Goal: Task Accomplishment & Management: Manage account settings

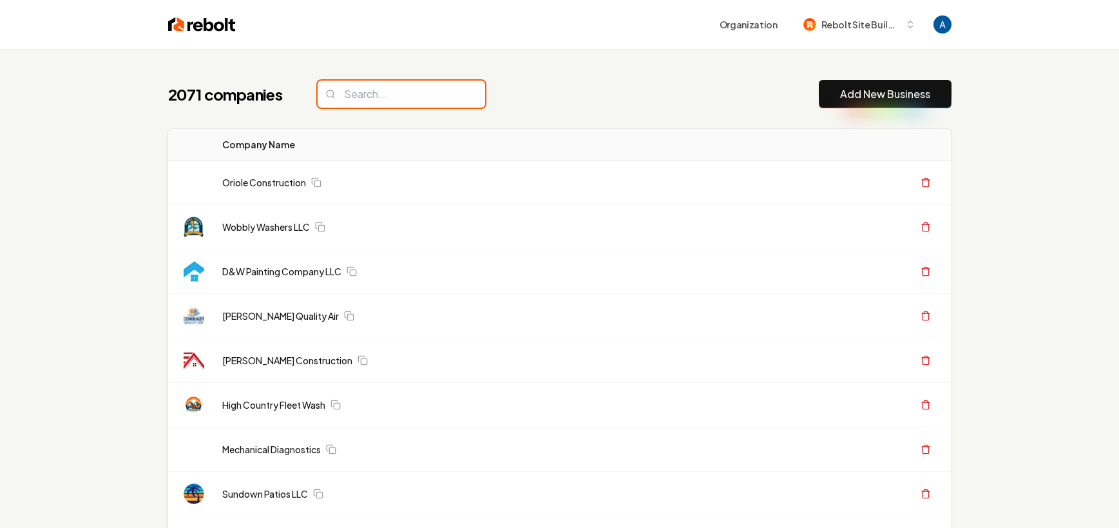
click at [363, 99] on input "search" at bounding box center [401, 94] width 167 height 27
paste input "Carolina Hero Roofing"
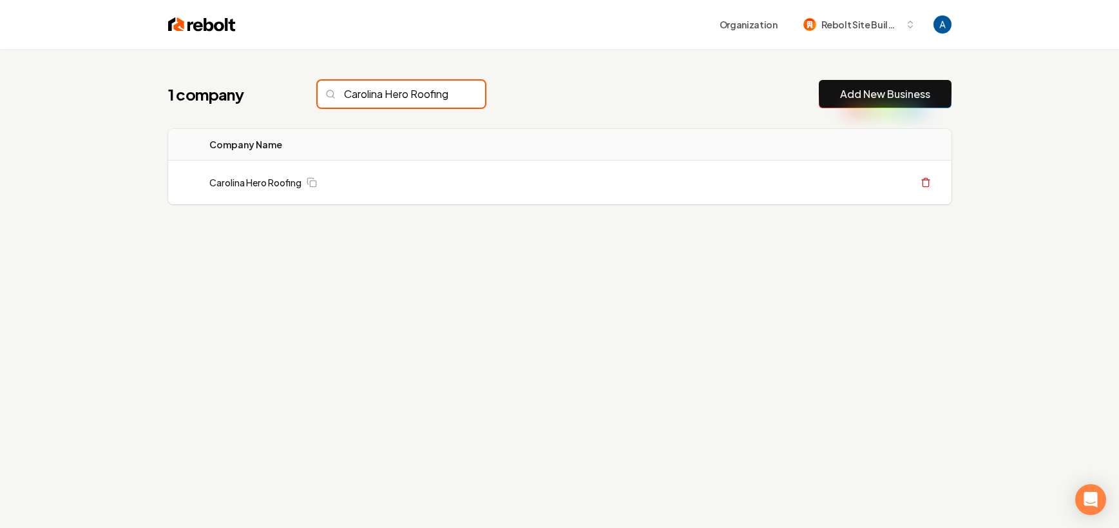
scroll to position [0, 7]
type input "Carolina Hero Roofing"
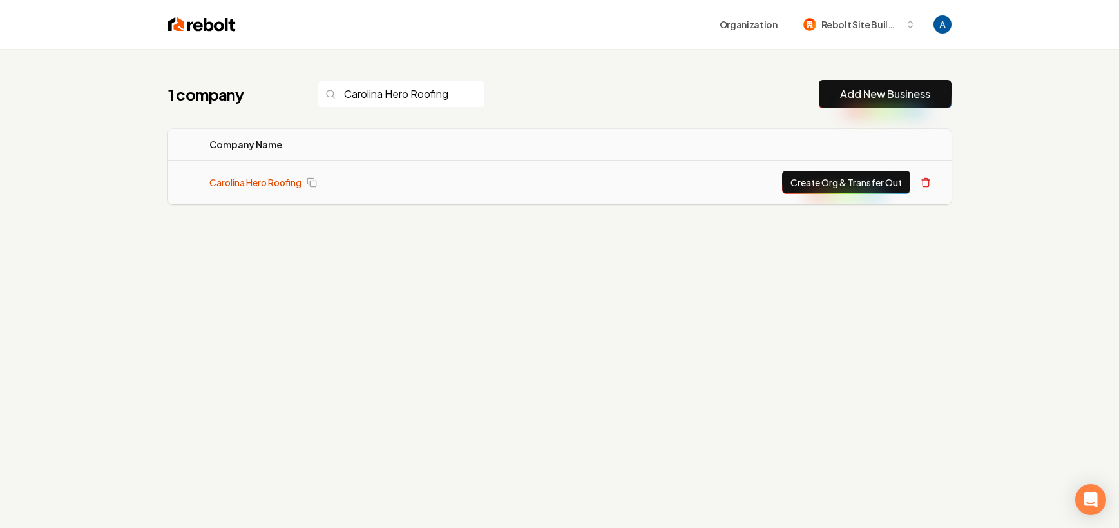
scroll to position [0, 0]
click at [259, 176] on link "Carolina Hero Roofing" at bounding box center [255, 182] width 92 height 13
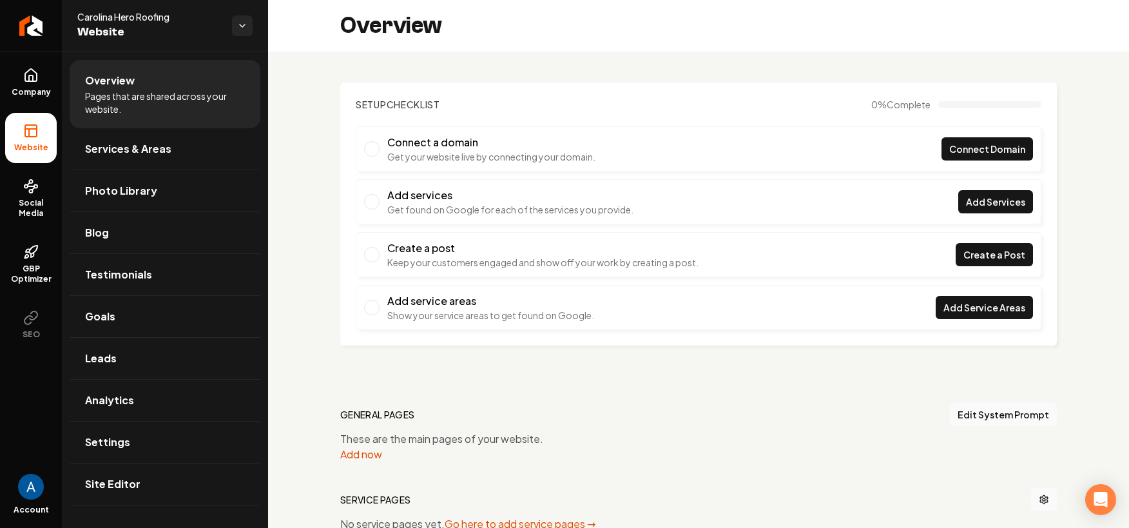
click at [966, 24] on div "Overview" at bounding box center [698, 26] width 861 height 52
click at [35, 26] on icon "Return to dashboard" at bounding box center [31, 26] width 12 height 0
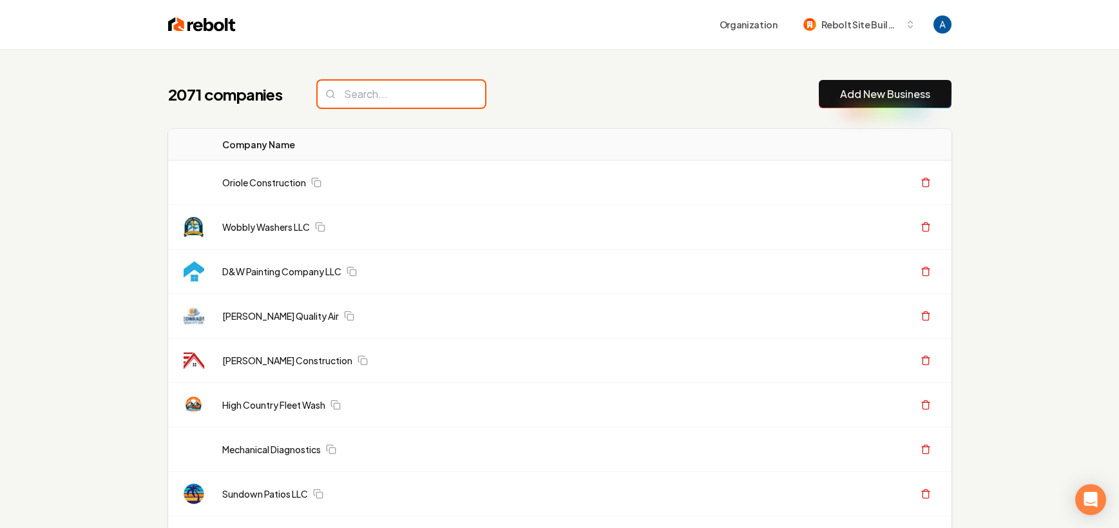
click at [429, 95] on input "search" at bounding box center [401, 94] width 167 height 27
click at [357, 95] on input "search" at bounding box center [401, 94] width 167 height 27
click at [380, 96] on input "search" at bounding box center [401, 94] width 167 height 27
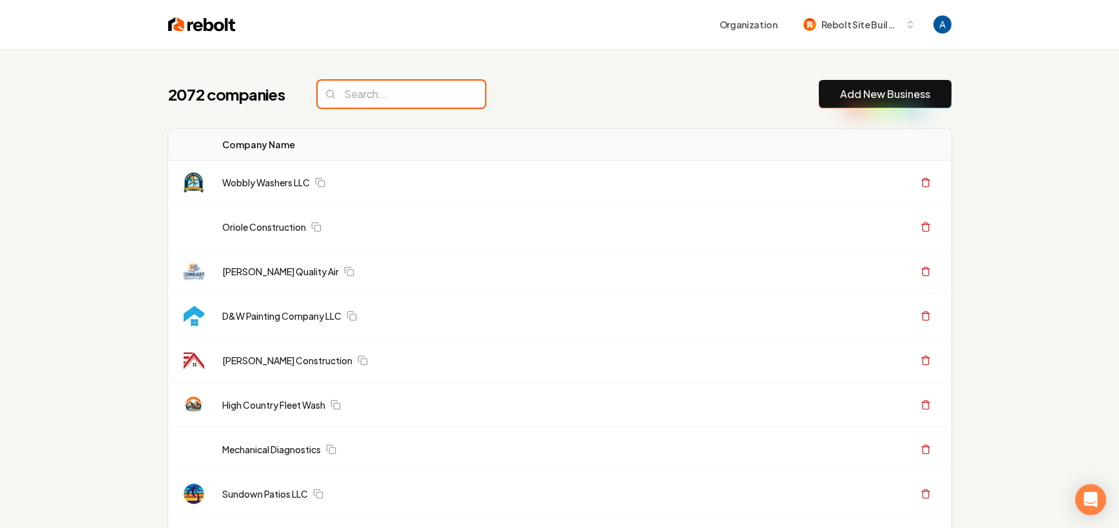
paste input "Carolina Hero Roofing"
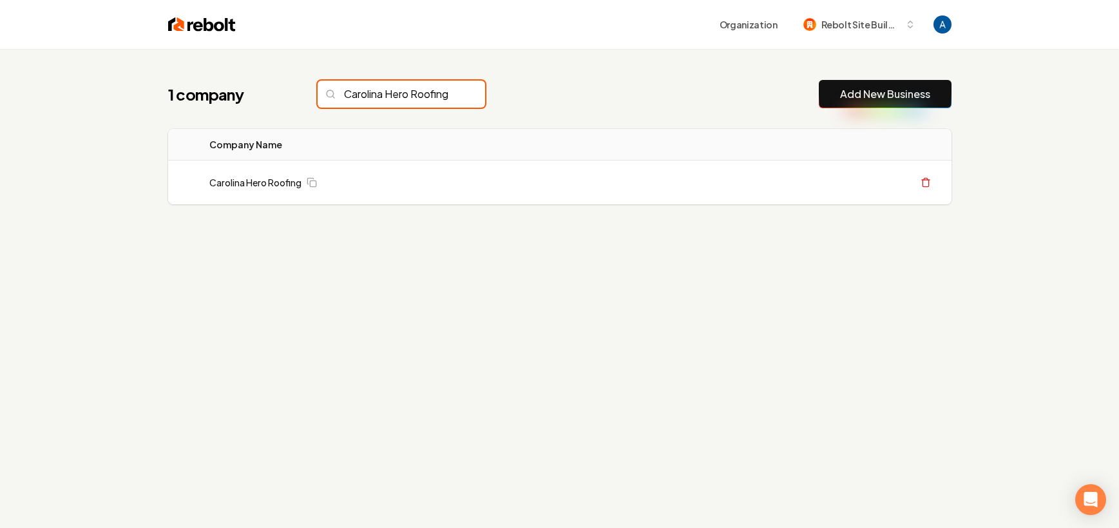
scroll to position [0, 7]
type input "Carolina Hero Roofing"
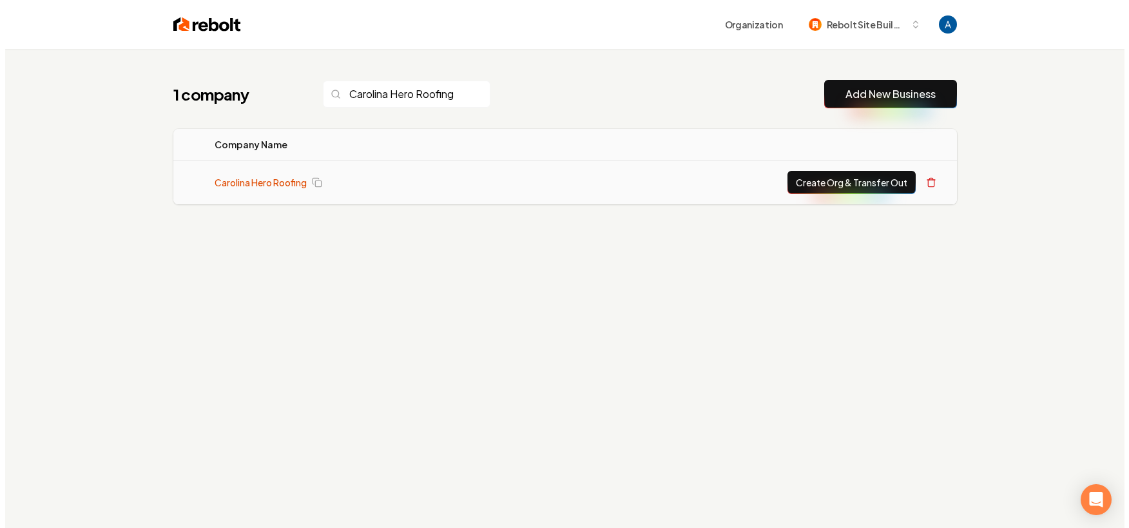
scroll to position [0, 0]
click at [281, 180] on link "Carolina Hero Roofing" at bounding box center [255, 182] width 92 height 13
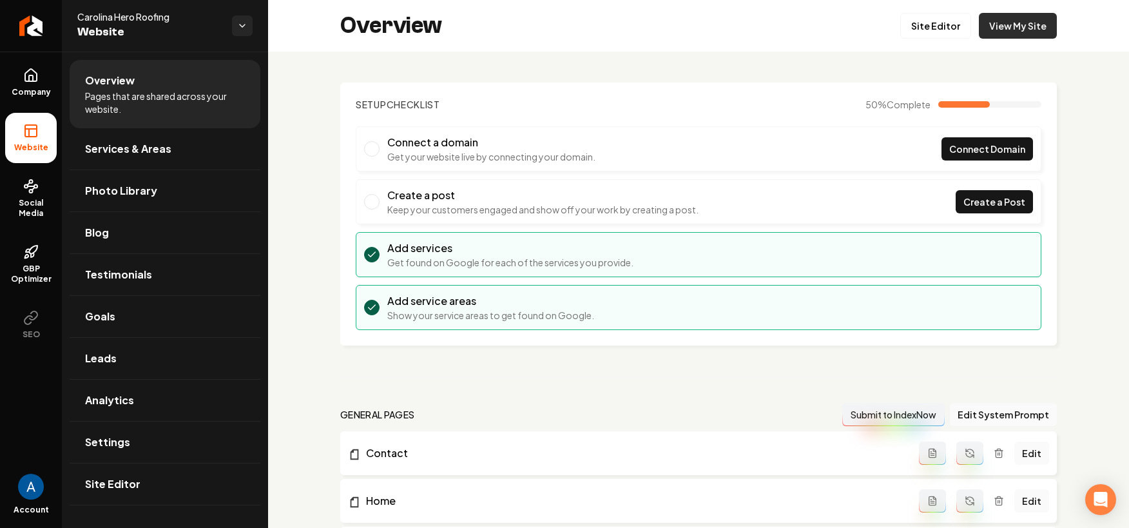
click at [1010, 30] on link "View My Site" at bounding box center [1017, 26] width 78 height 26
click at [114, 186] on span "Photo Library" at bounding box center [121, 190] width 72 height 15
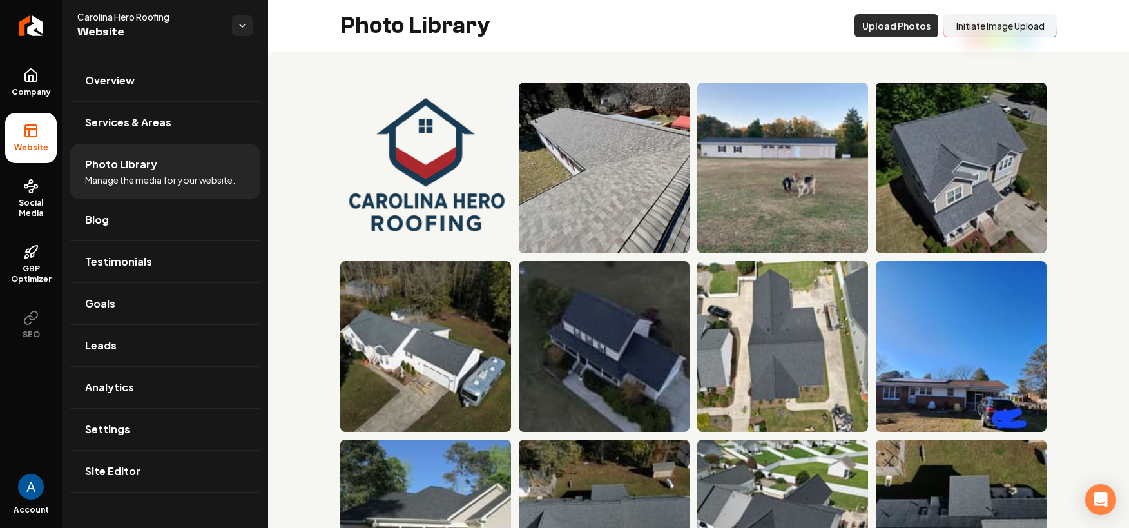
click at [875, 30] on button "Upload Photos" at bounding box center [896, 25] width 84 height 23
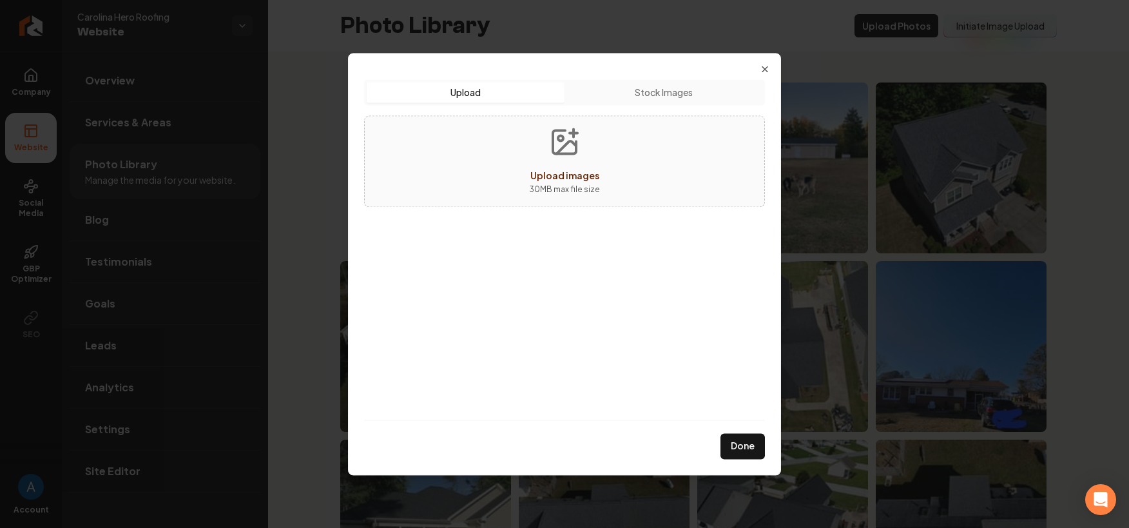
click at [547, 175] on span "Upload images" at bounding box center [564, 175] width 69 height 12
click at [775, 71] on div "Upload Upload Stock Images Upload images 30 MB max file size Done Close" at bounding box center [564, 264] width 433 height 422
click at [762, 68] on icon "button" at bounding box center [764, 69] width 10 height 10
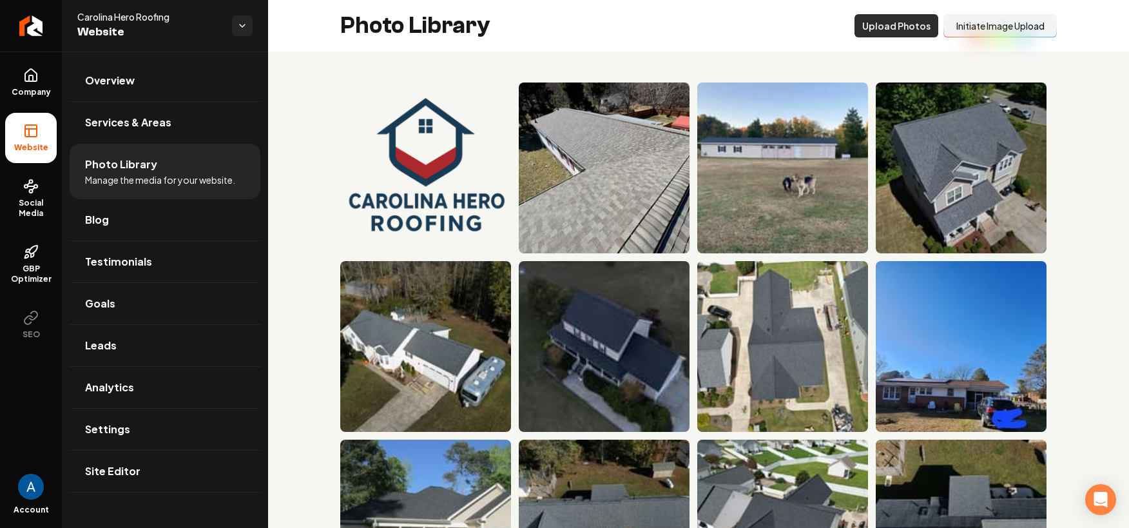
click at [856, 26] on button "Upload Photos" at bounding box center [896, 25] width 84 height 23
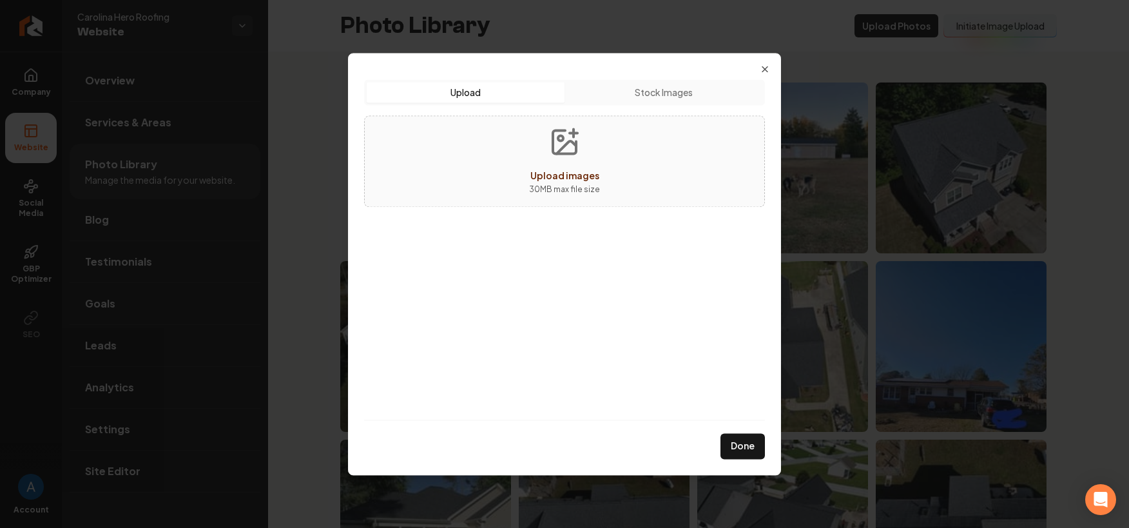
click at [558, 160] on button "Upload images 30 MB max file size" at bounding box center [564, 161] width 91 height 90
type input "**********"
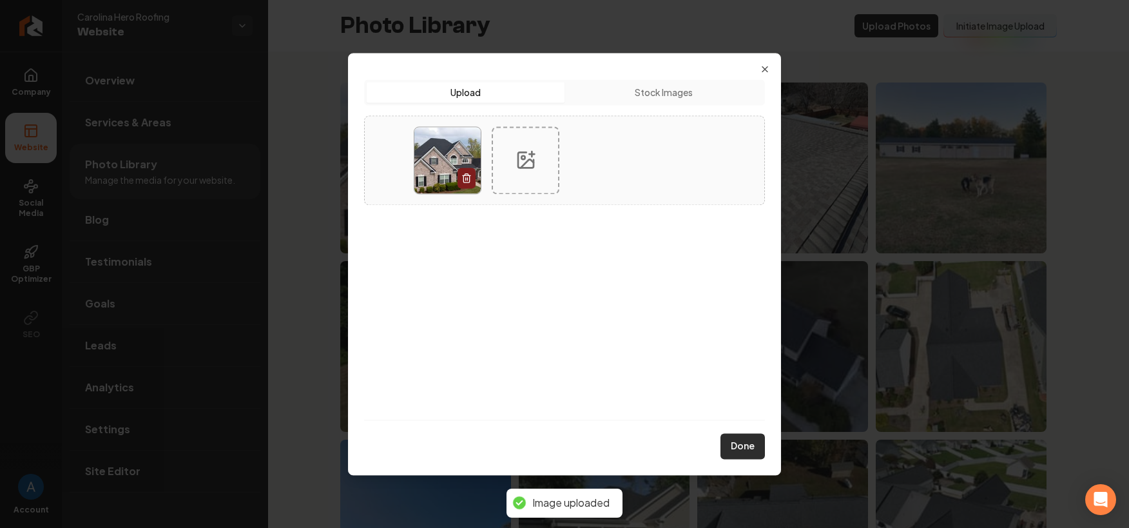
click at [743, 453] on button "Done" at bounding box center [742, 446] width 44 height 26
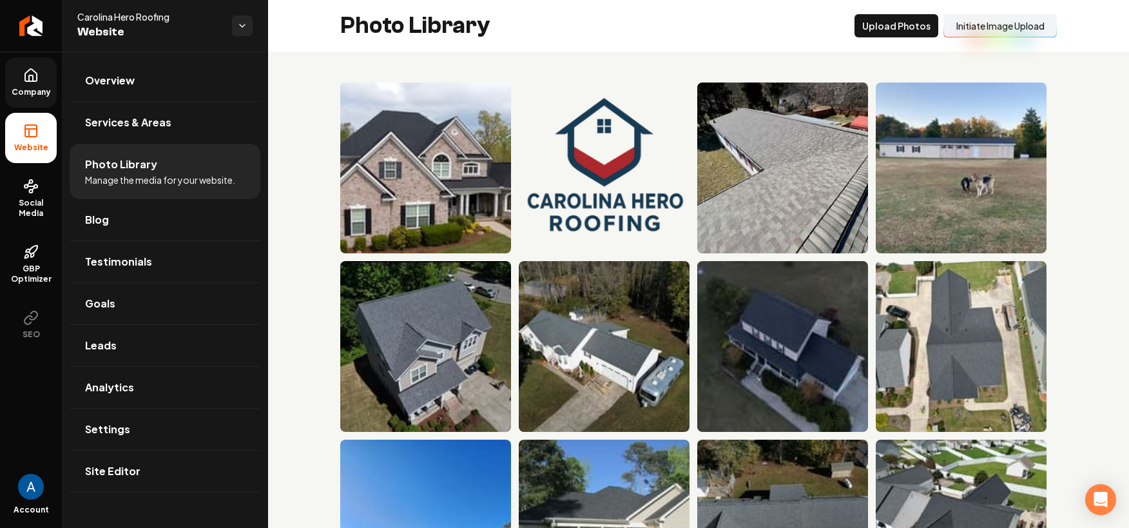
click at [30, 82] on icon at bounding box center [30, 75] width 15 height 15
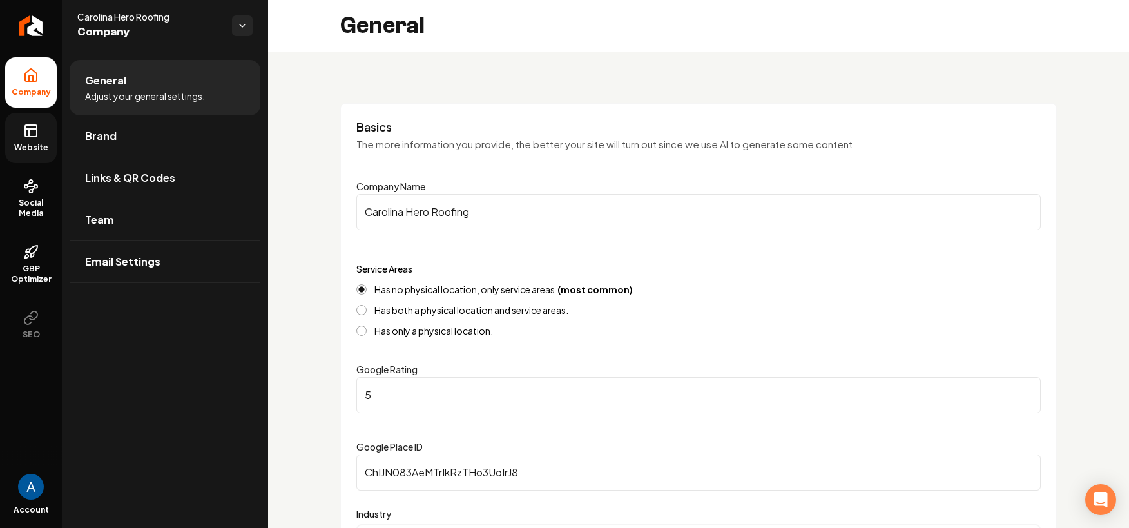
click at [44, 138] on link "Website" at bounding box center [31, 138] width 52 height 50
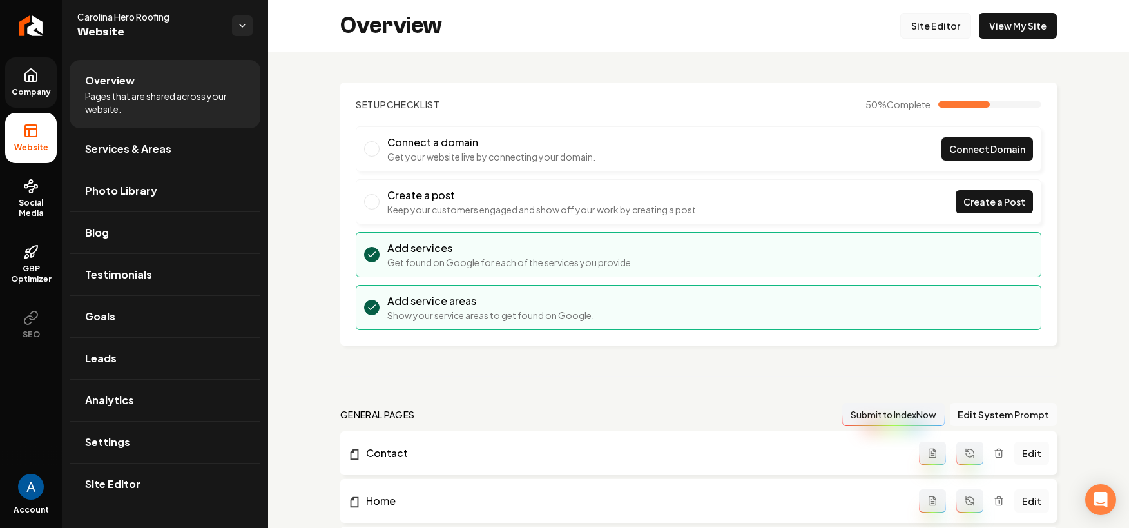
click at [923, 19] on link "Site Editor" at bounding box center [935, 26] width 71 height 26
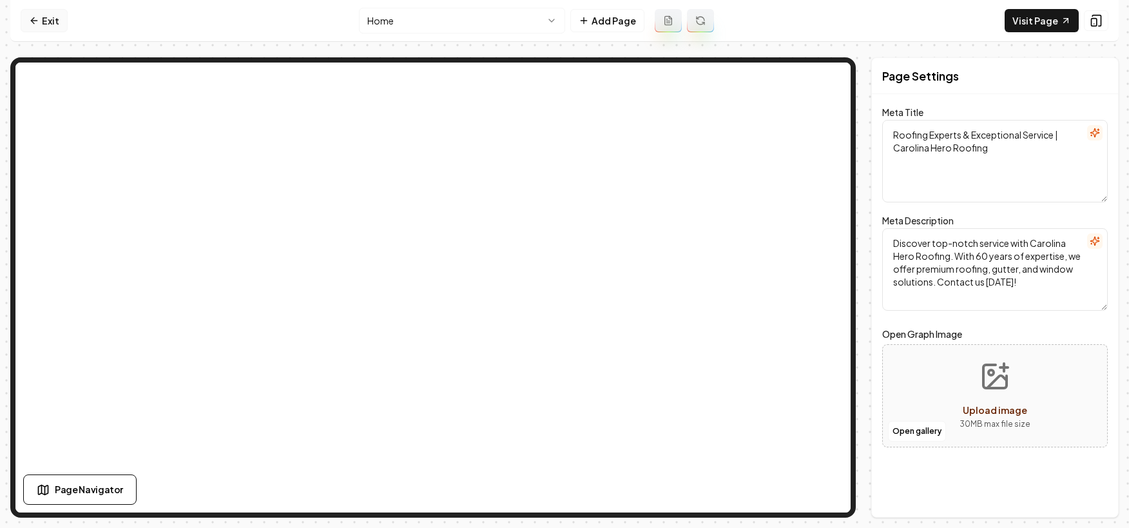
click at [31, 26] on link "Exit" at bounding box center [44, 20] width 47 height 23
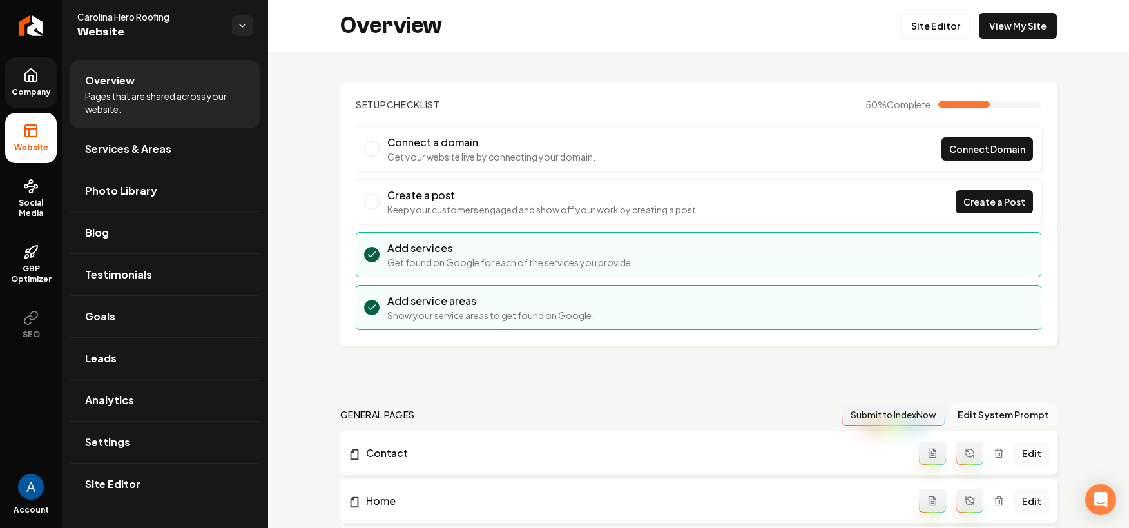
click at [21, 73] on link "Company" at bounding box center [31, 82] width 52 height 50
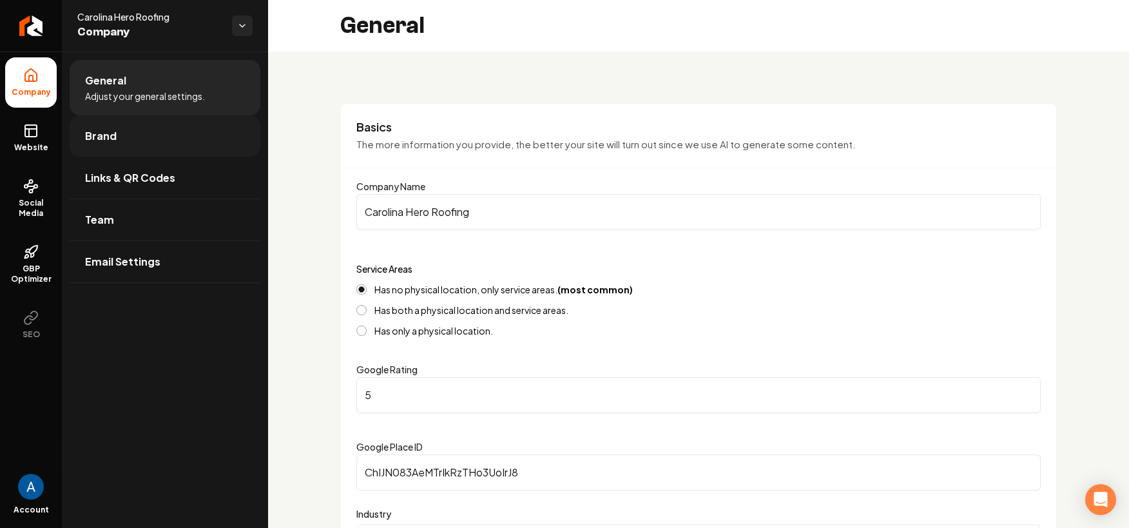
click at [118, 146] on link "Brand" at bounding box center [165, 135] width 191 height 41
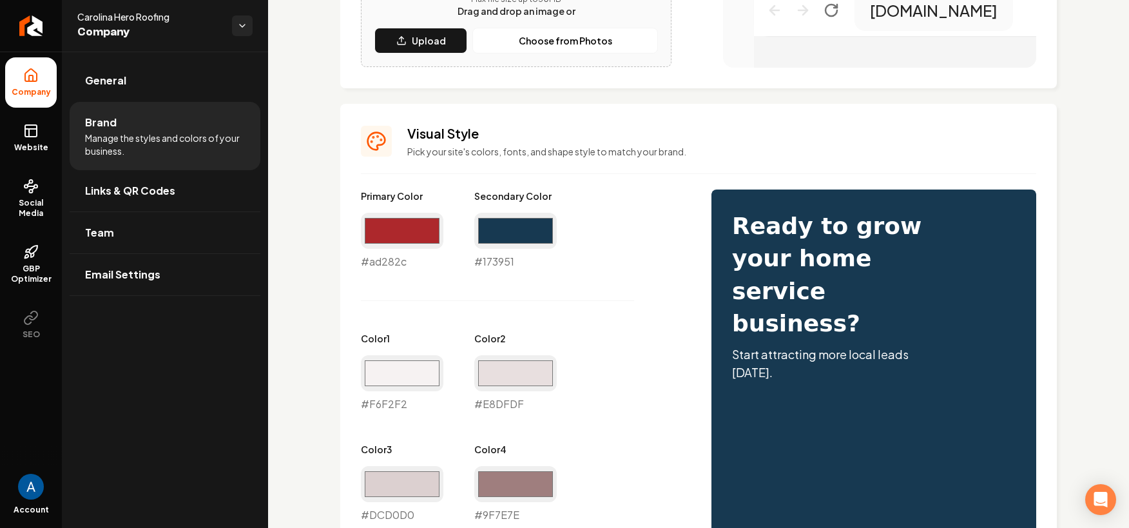
scroll to position [479, 0]
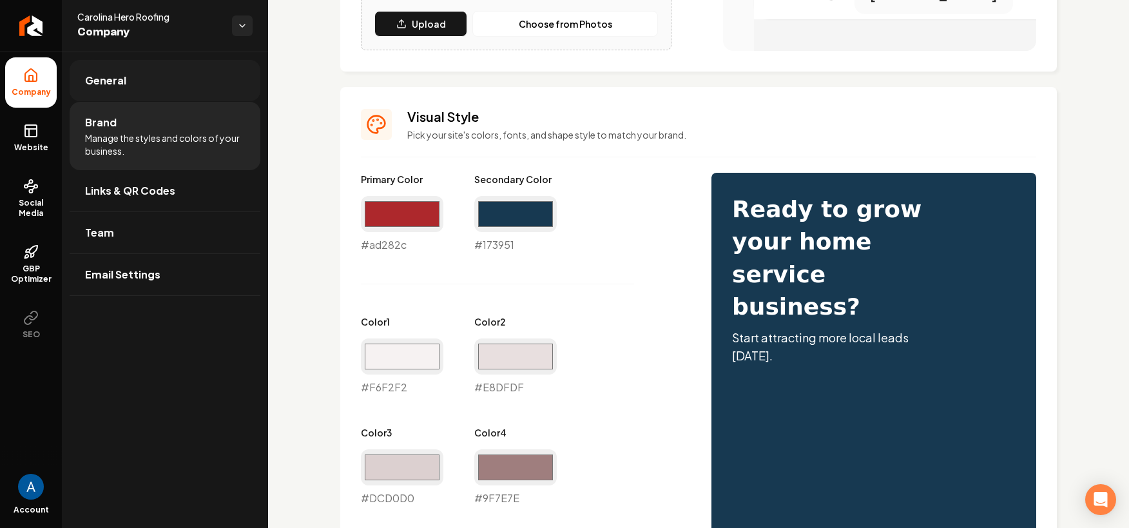
click at [97, 79] on span "General" at bounding box center [105, 80] width 41 height 15
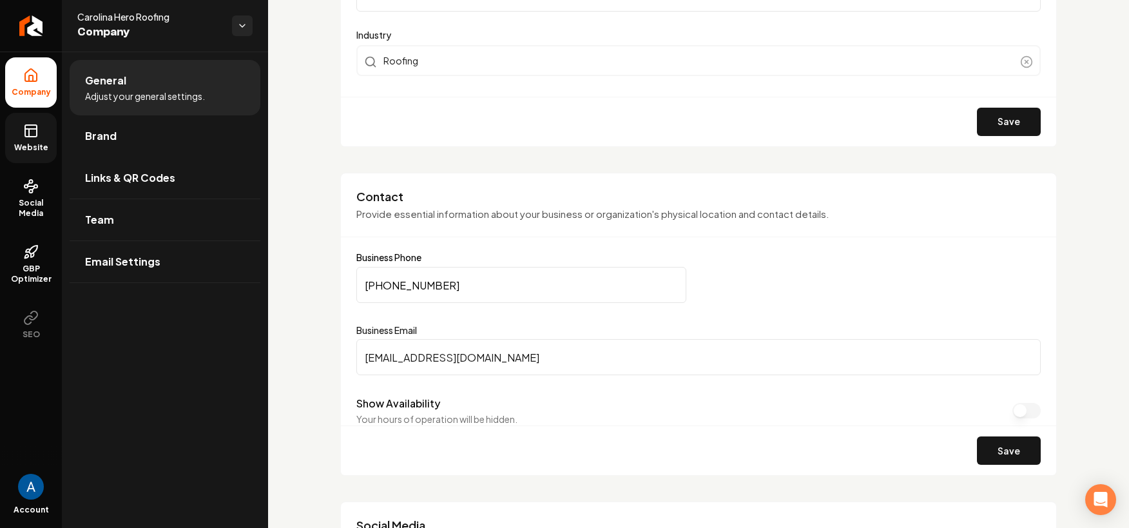
click at [33, 134] on icon at bounding box center [30, 130] width 15 height 15
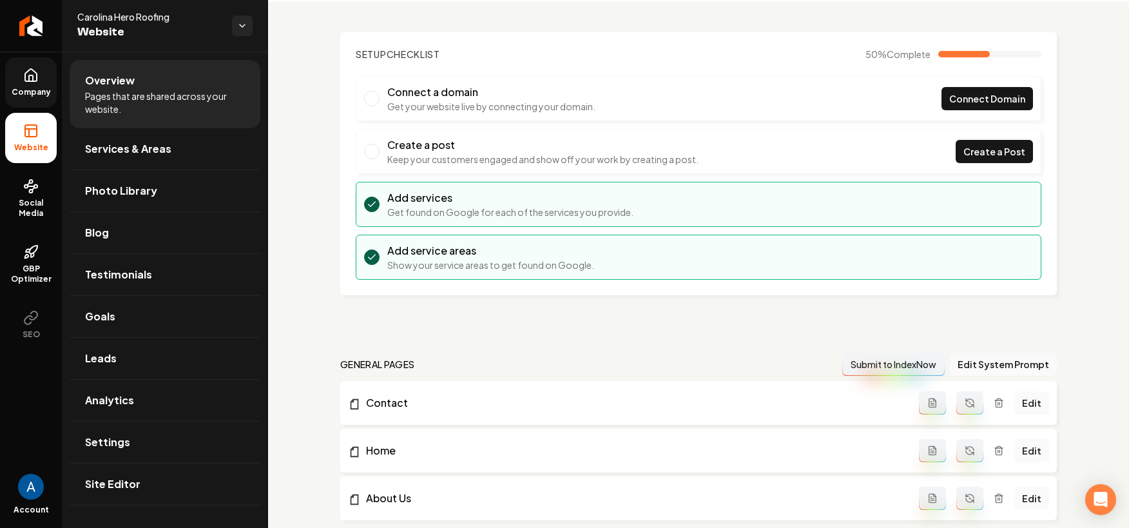
scroll to position [26, 0]
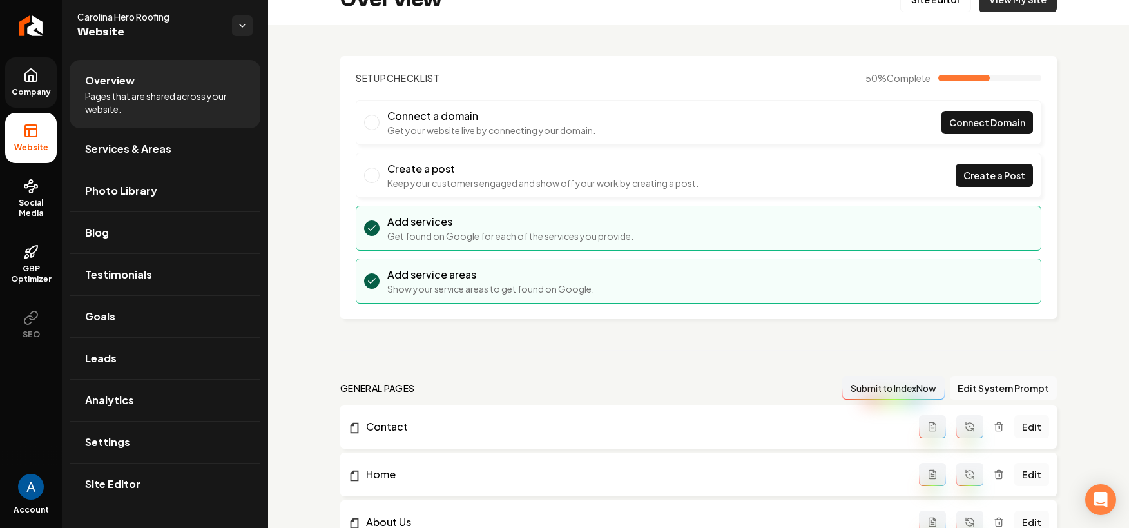
click at [45, 93] on span "Company" at bounding box center [31, 92] width 50 height 10
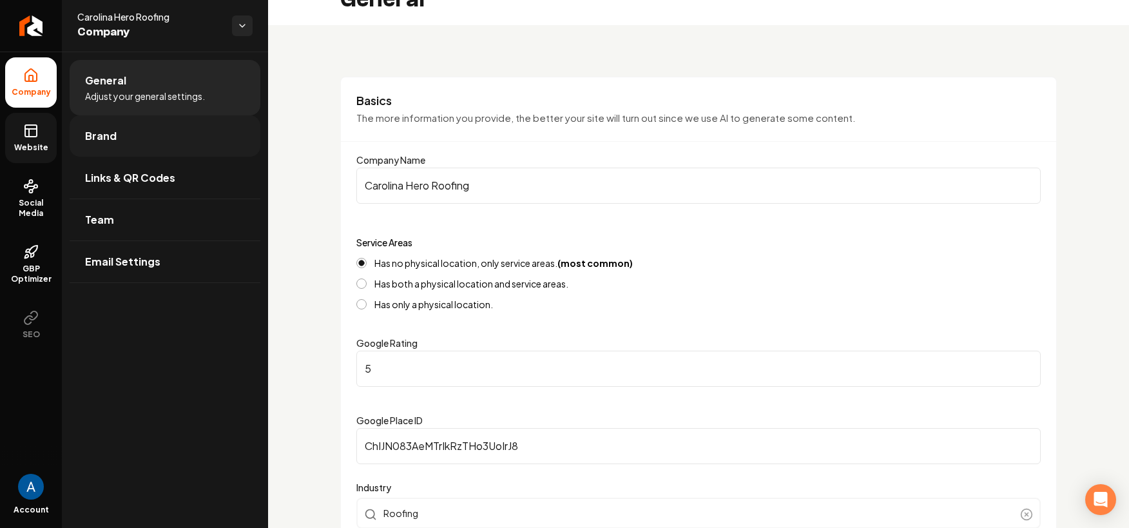
click at [110, 148] on link "Brand" at bounding box center [165, 135] width 191 height 41
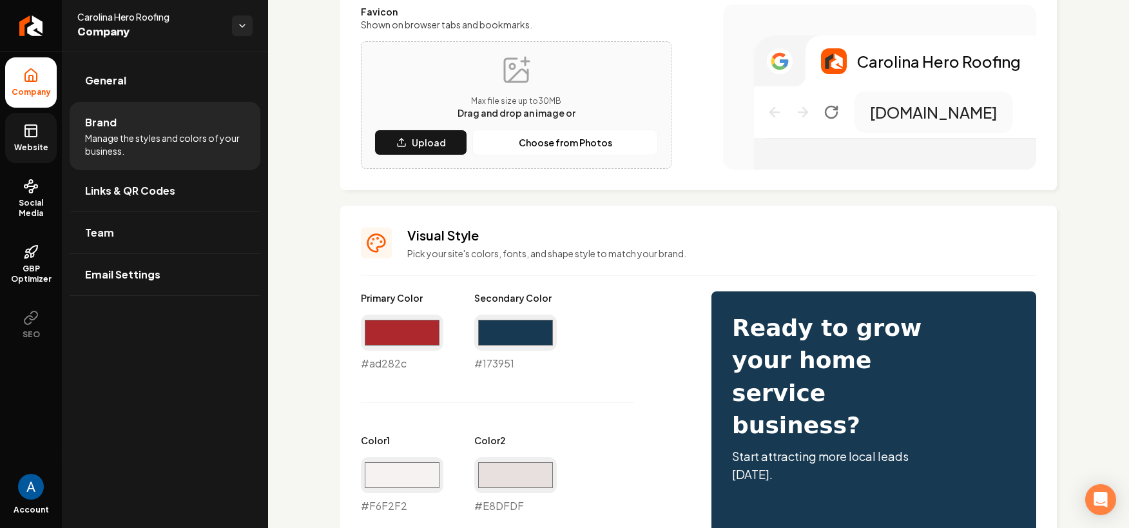
scroll to position [414, 0]
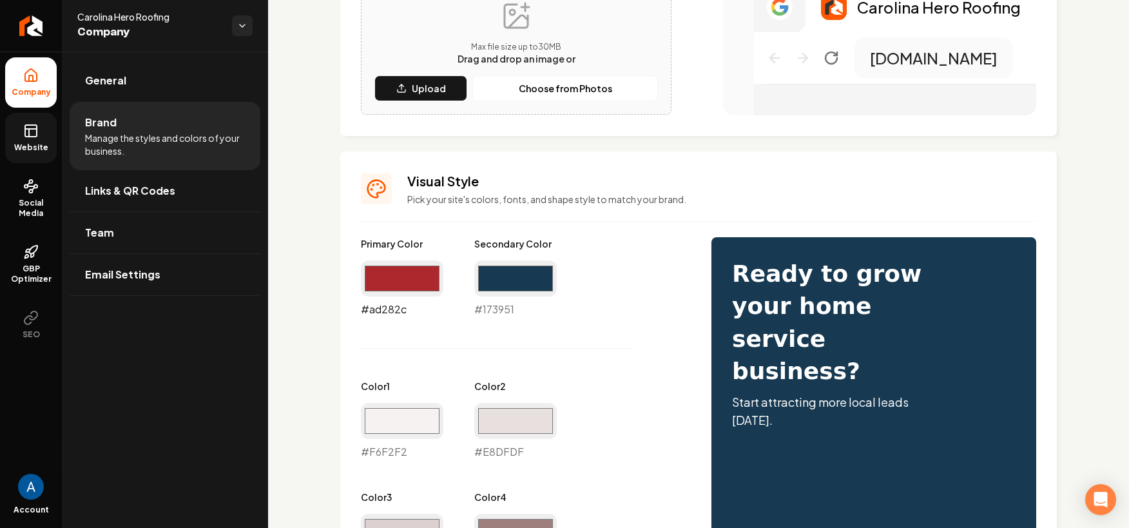
click at [394, 280] on input "#ad282c" at bounding box center [402, 278] width 82 height 36
type input "#0a0303"
click at [629, 364] on div "Primary Color #0a0303 #0a0303 Secondary Color #173951 #173951 Color 1 #f6f2f2 #…" at bounding box center [523, 514] width 325 height 555
click at [526, 280] on input "#173951" at bounding box center [515, 278] width 82 height 36
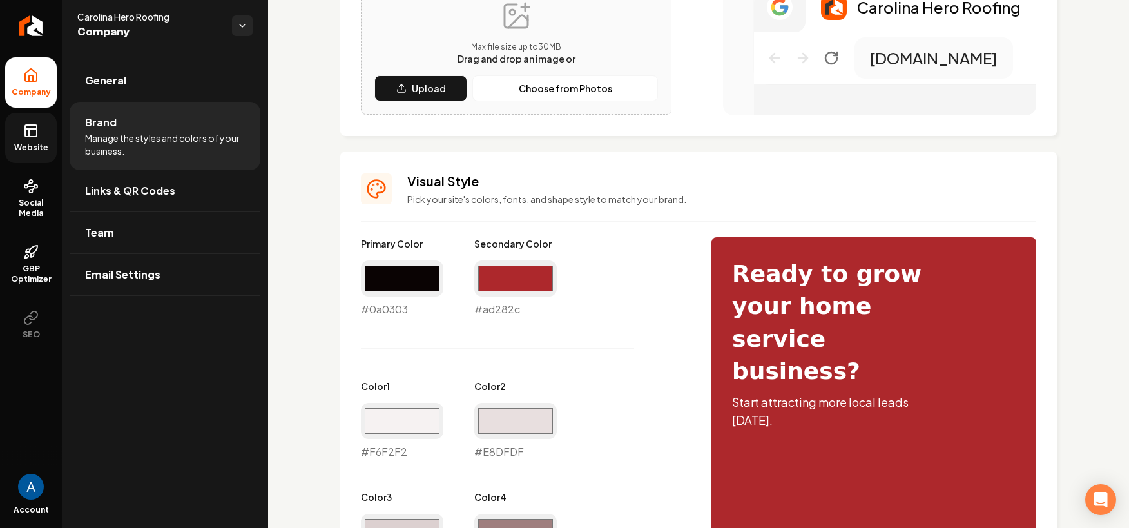
type input "#ad282c"
click at [594, 260] on div "Primary Color #0a0303 #0a0303 Secondary Color #ad282c #ad282c Color 1 #f6f2f2 #…" at bounding box center [523, 514] width 325 height 555
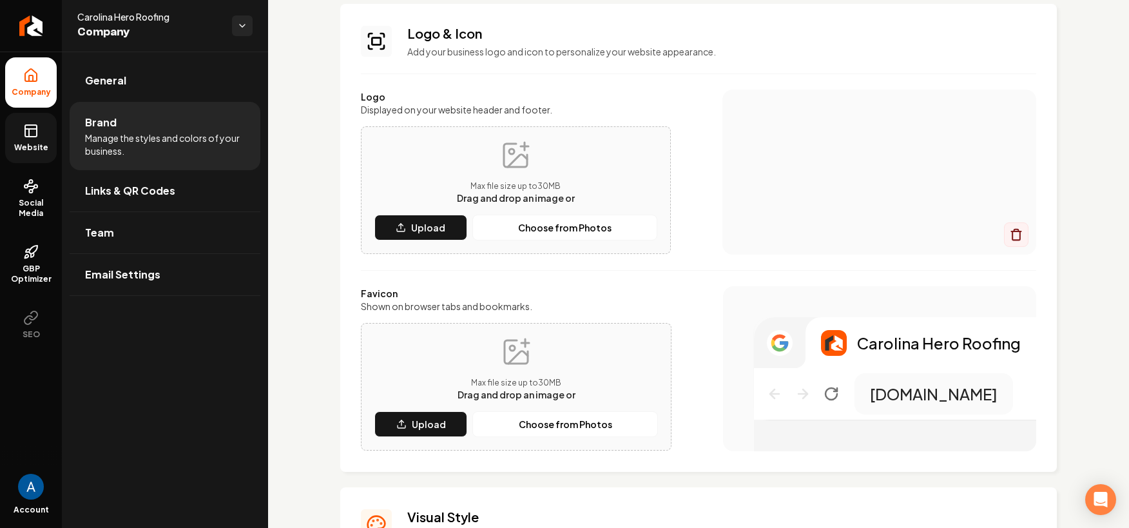
scroll to position [1122, 0]
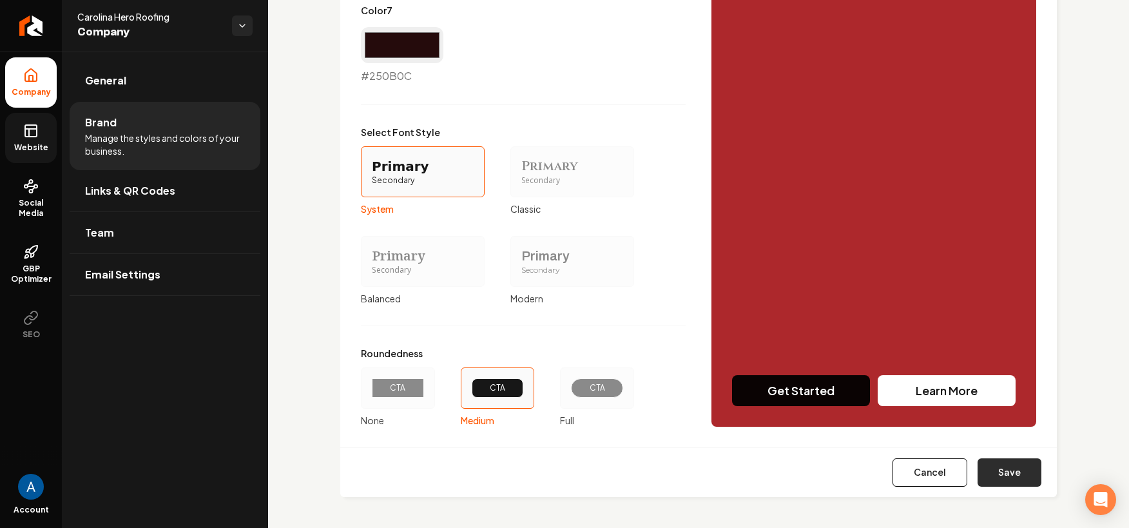
click at [1001, 471] on button "Save" at bounding box center [1009, 472] width 64 height 28
type input "#f6f2f2"
type input "#e8dfdf"
type input "#dcd0d0"
type input "#9f7e7e"
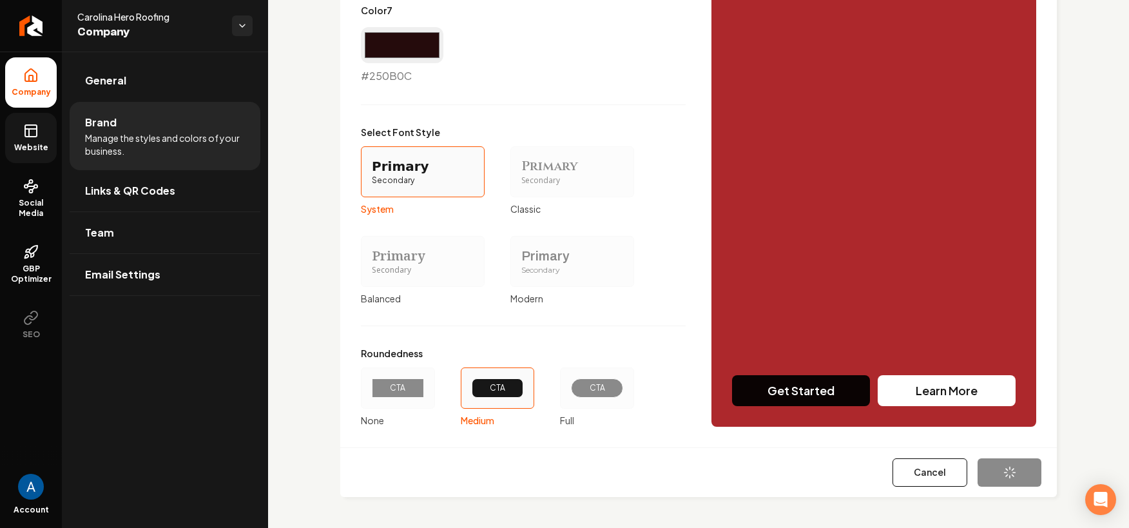
type input "#ad282c"
type input "#4a3939"
type input "#250b0c"
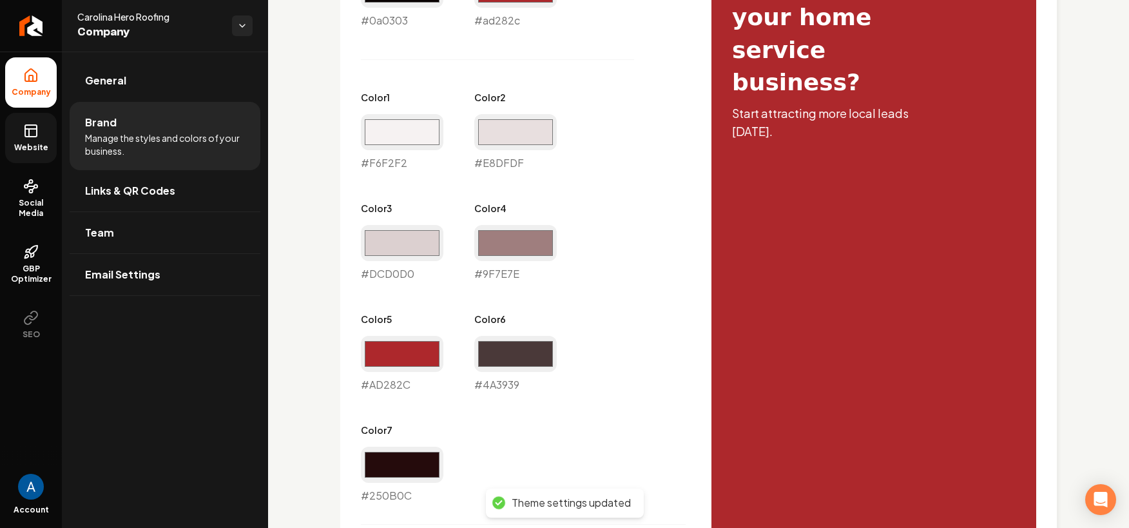
scroll to position [663, 0]
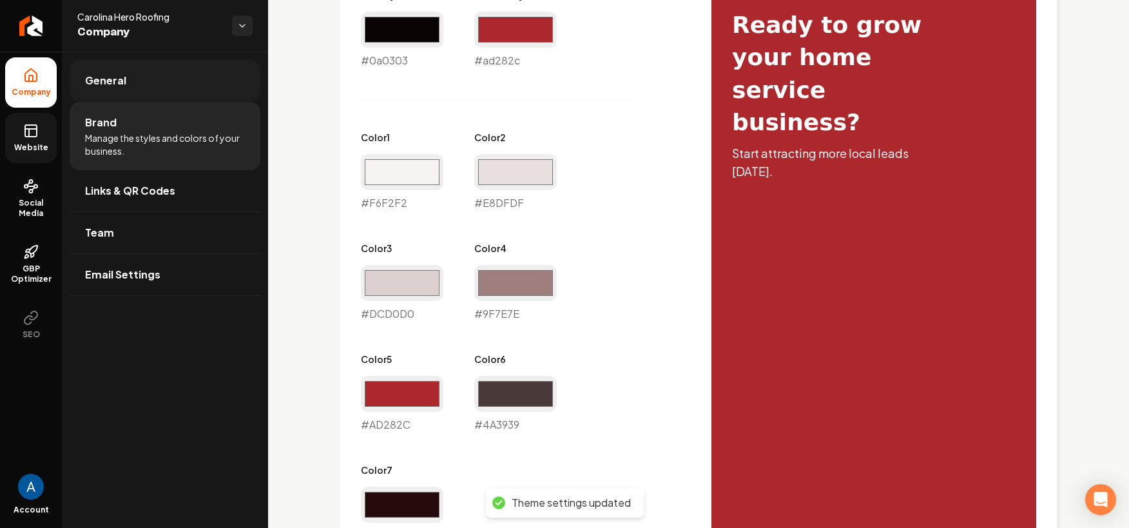
click at [97, 80] on span "General" at bounding box center [105, 80] width 41 height 15
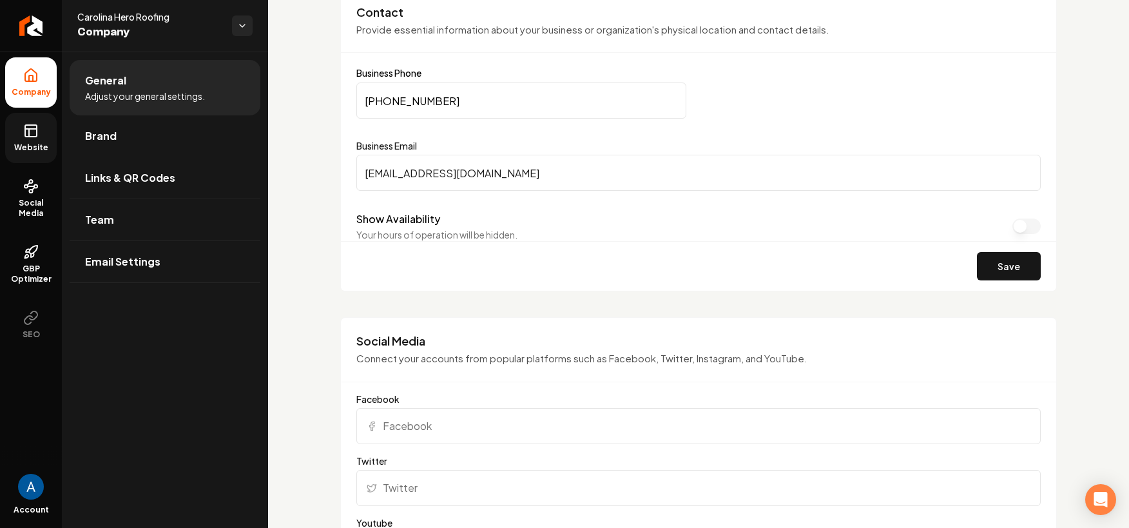
click at [16, 138] on link "Website" at bounding box center [31, 138] width 52 height 50
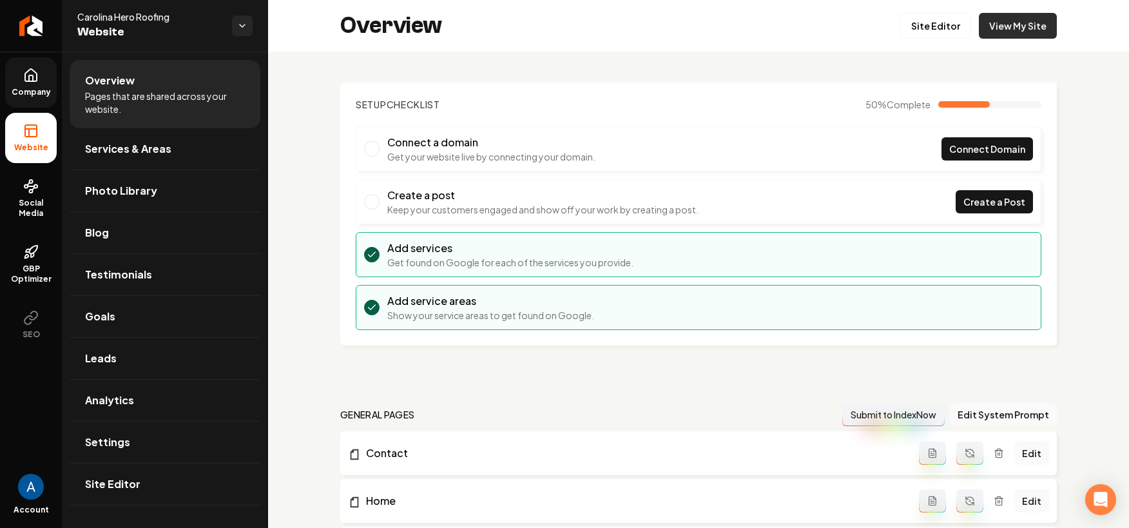
click at [1003, 29] on link "View My Site" at bounding box center [1017, 26] width 78 height 26
click at [29, 82] on icon at bounding box center [30, 75] width 15 height 15
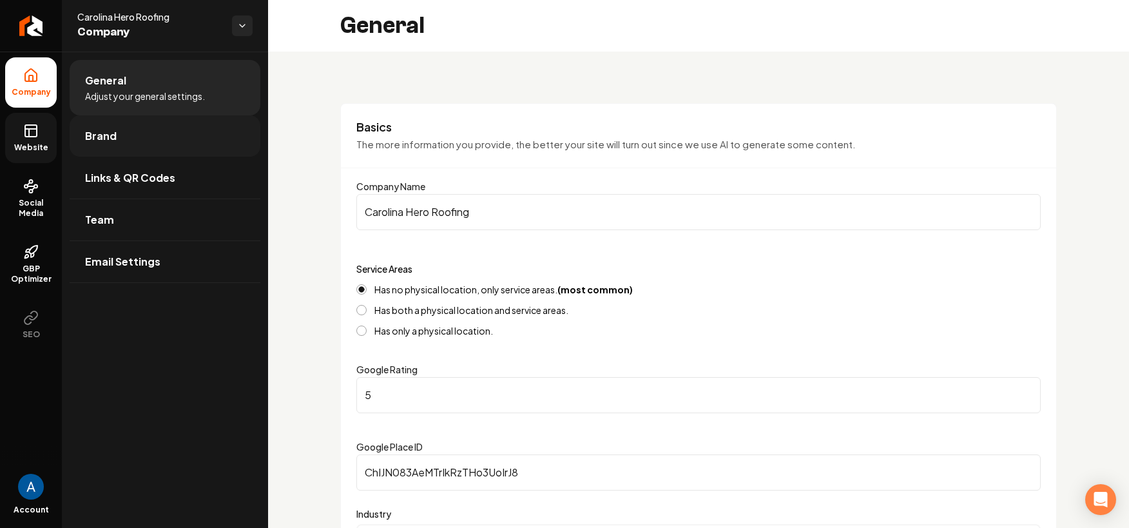
click at [86, 135] on span "Brand" at bounding box center [101, 135] width 32 height 15
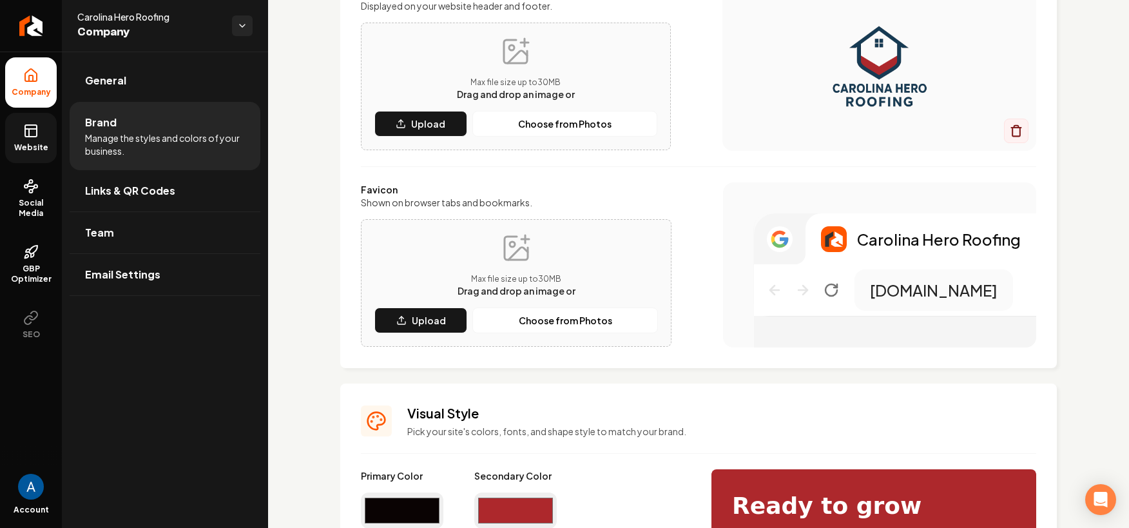
scroll to position [365, 0]
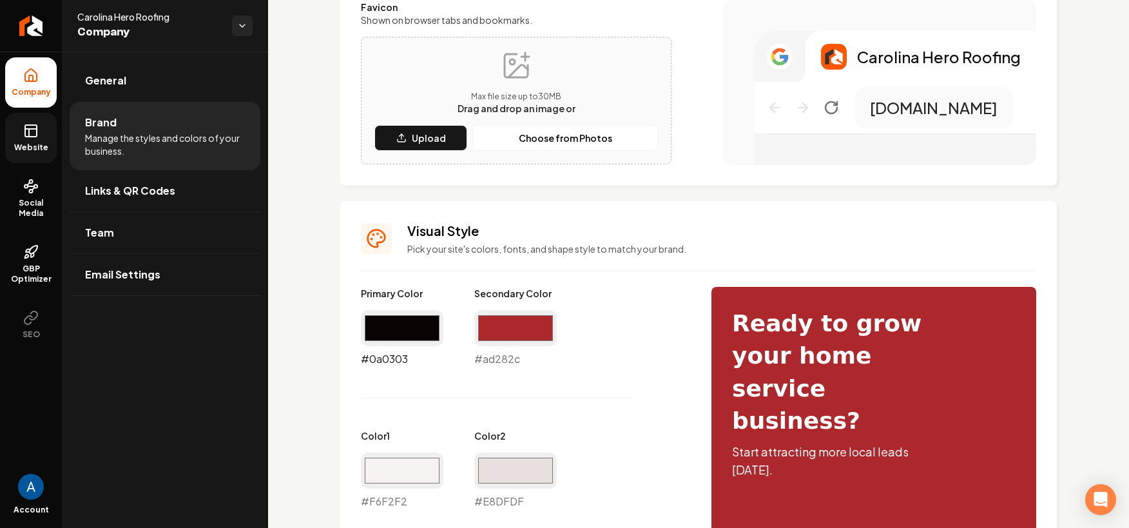
click at [396, 332] on input "#0a0303" at bounding box center [402, 328] width 82 height 36
type input "#ad282b"
click at [513, 335] on input "#ad282c" at bounding box center [515, 328] width 82 height 36
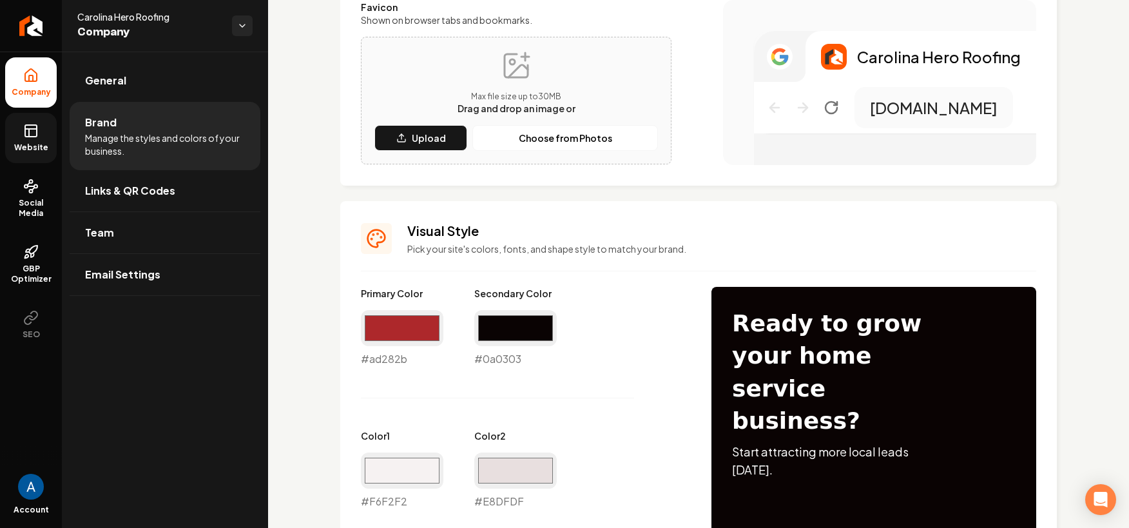
type input "#0a0303"
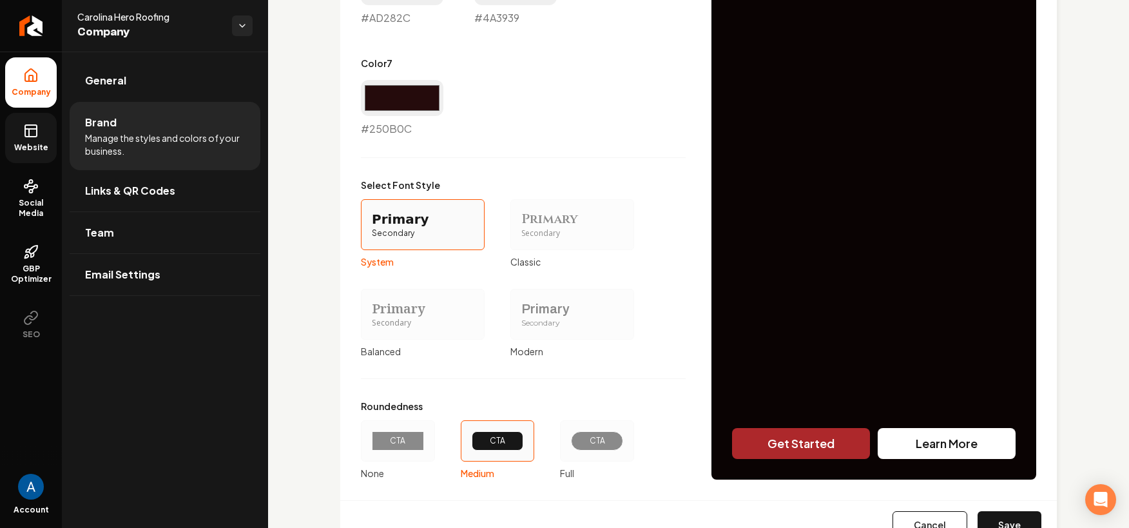
scroll to position [1122, 0]
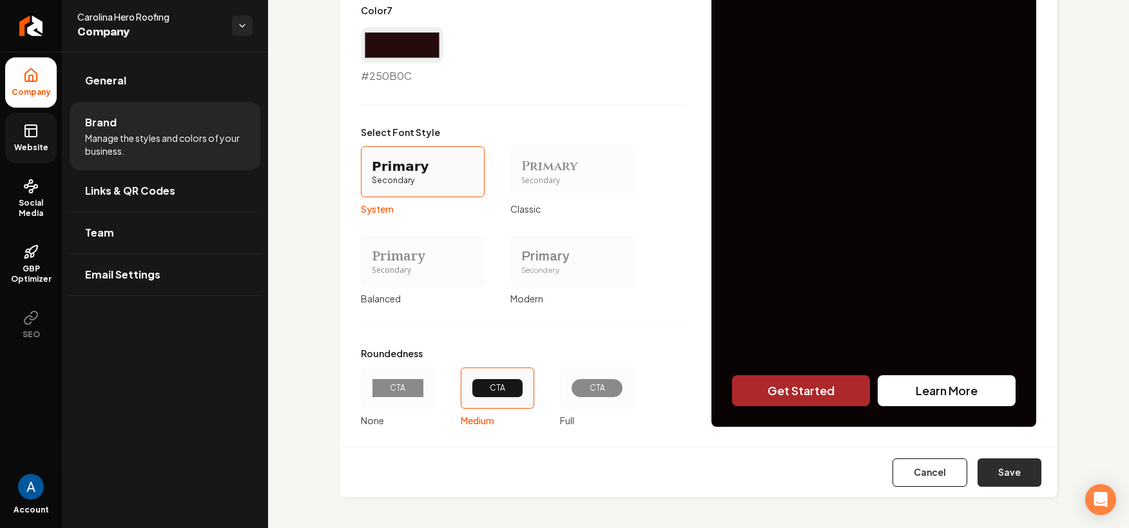
click at [977, 470] on button "Save" at bounding box center [1009, 472] width 64 height 28
type input "#f6f2f2"
type input "#e8dfdf"
type input "#dcd0d0"
type input "#9f7e7e"
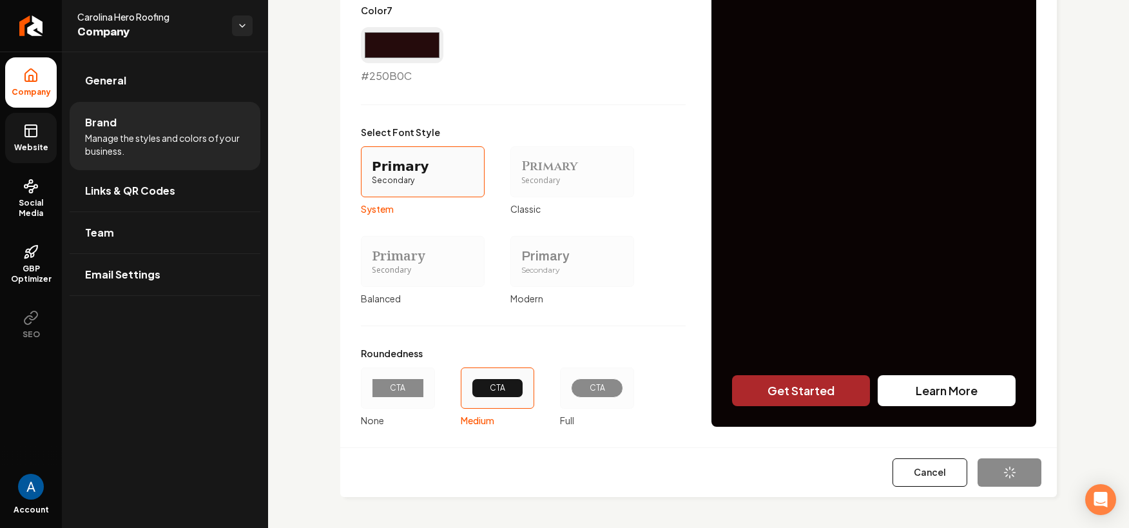
type input "#ad282c"
type input "#4a3939"
type input "#250b0c"
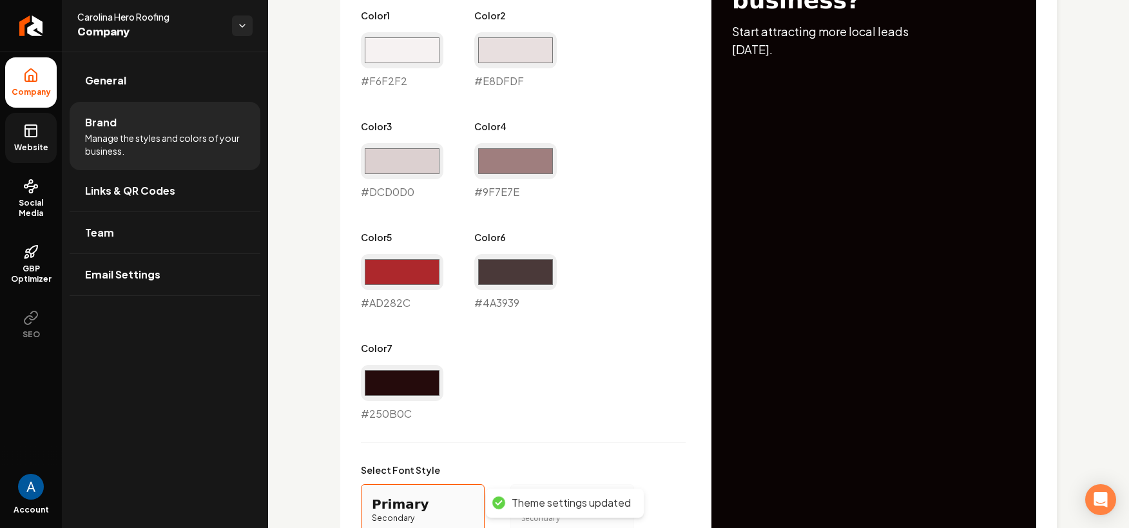
scroll to position [782, 0]
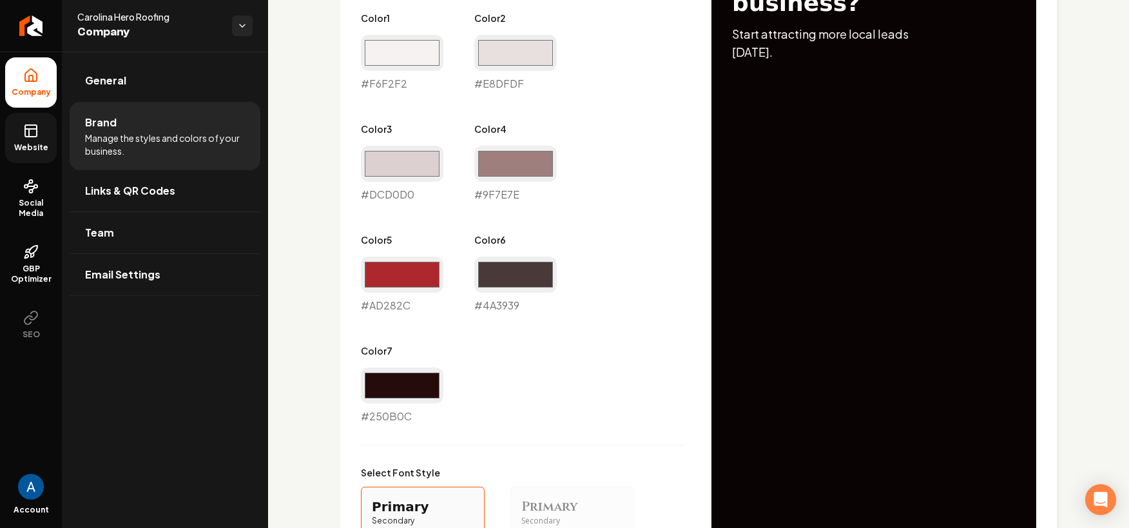
click at [21, 135] on link "Website" at bounding box center [31, 138] width 52 height 50
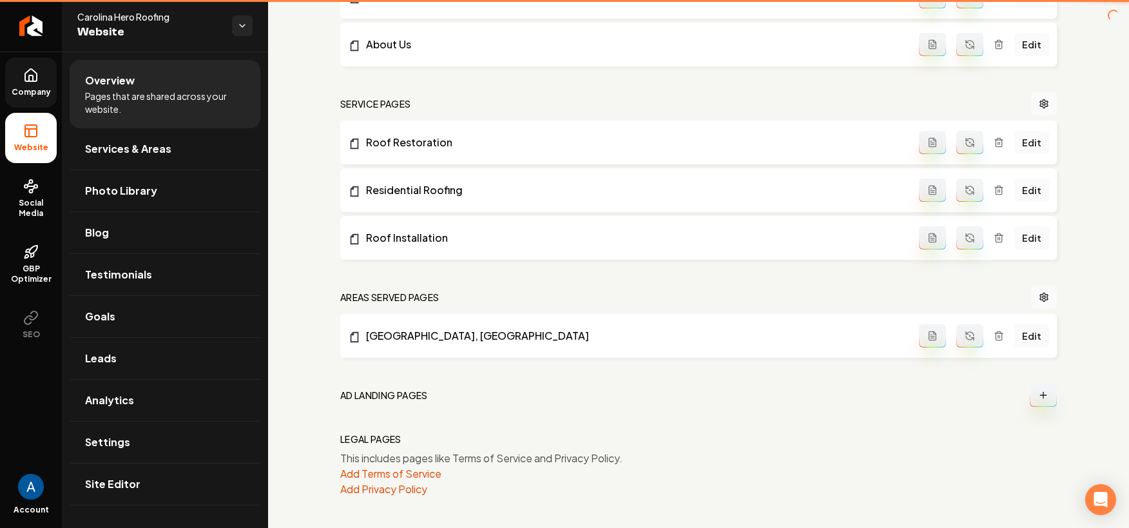
scroll to position [504, 0]
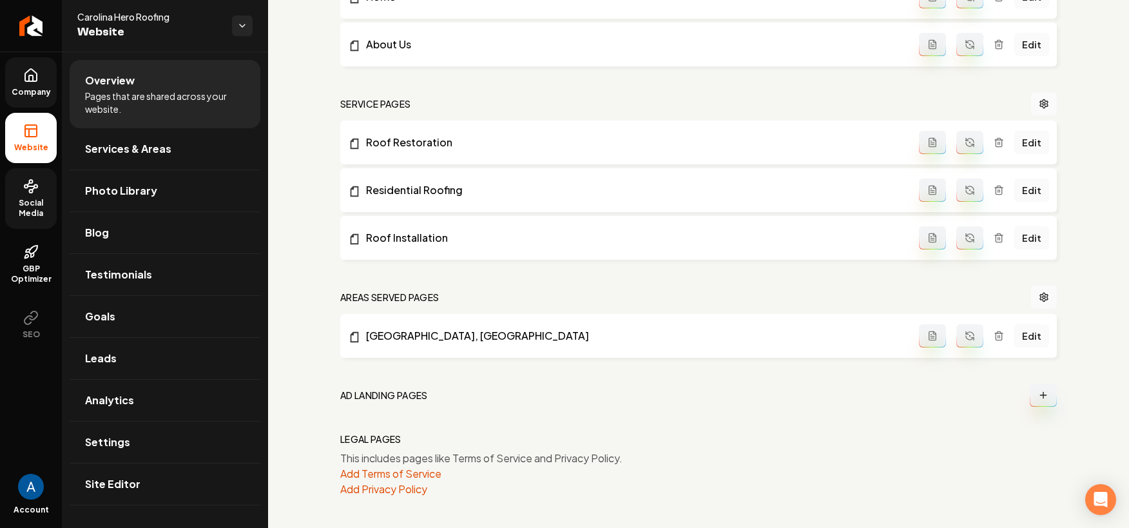
click at [30, 200] on span "Social Media" at bounding box center [31, 208] width 52 height 21
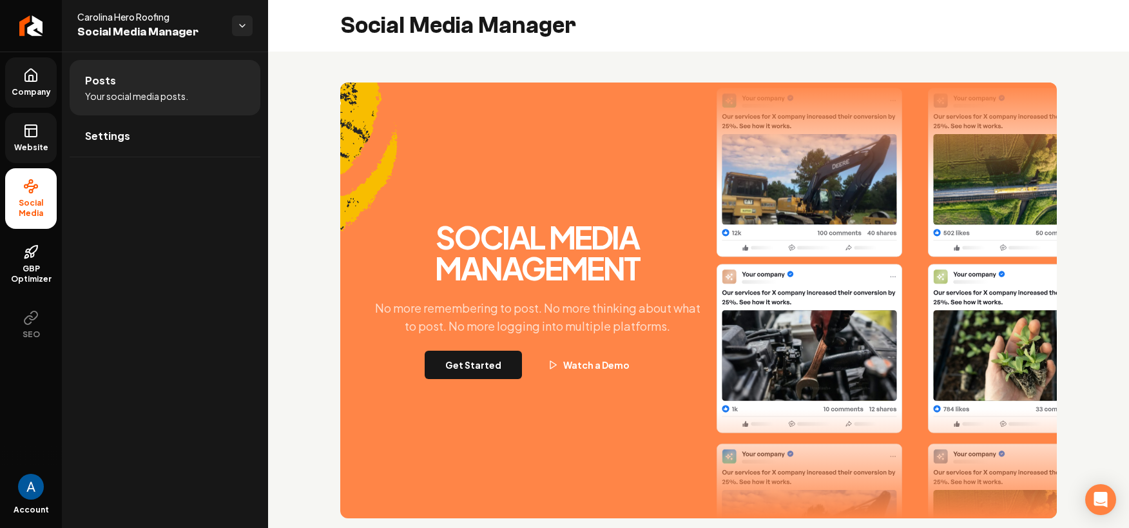
click at [33, 140] on link "Website" at bounding box center [31, 138] width 52 height 50
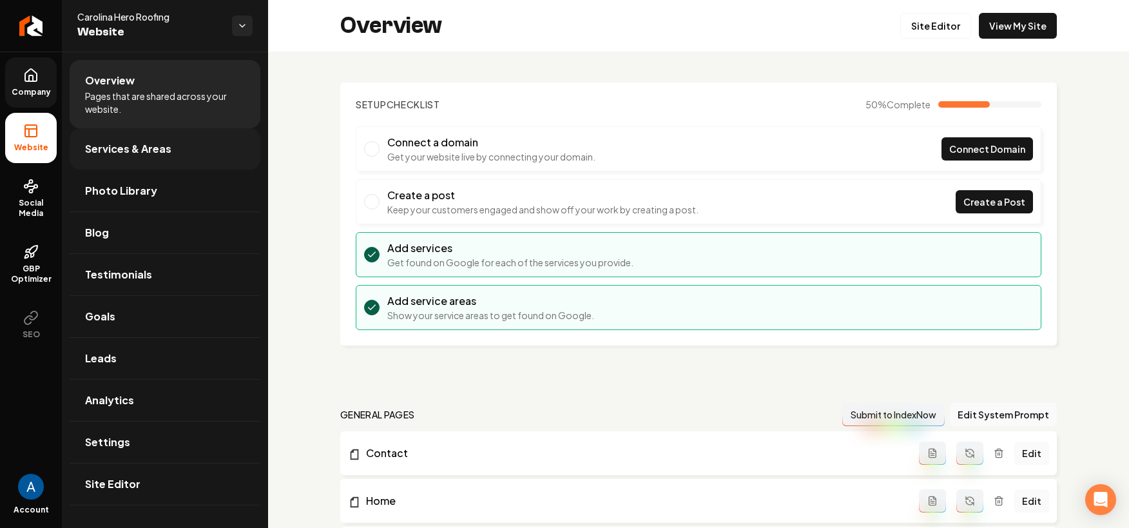
click at [124, 149] on span "Services & Areas" at bounding box center [128, 148] width 86 height 15
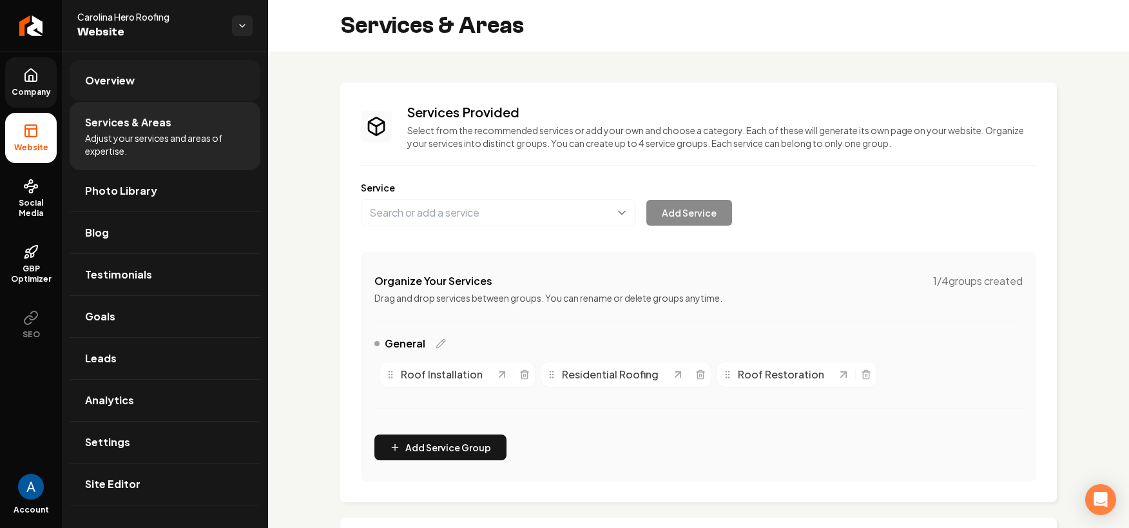
click at [122, 82] on span "Overview" at bounding box center [110, 80] width 50 height 15
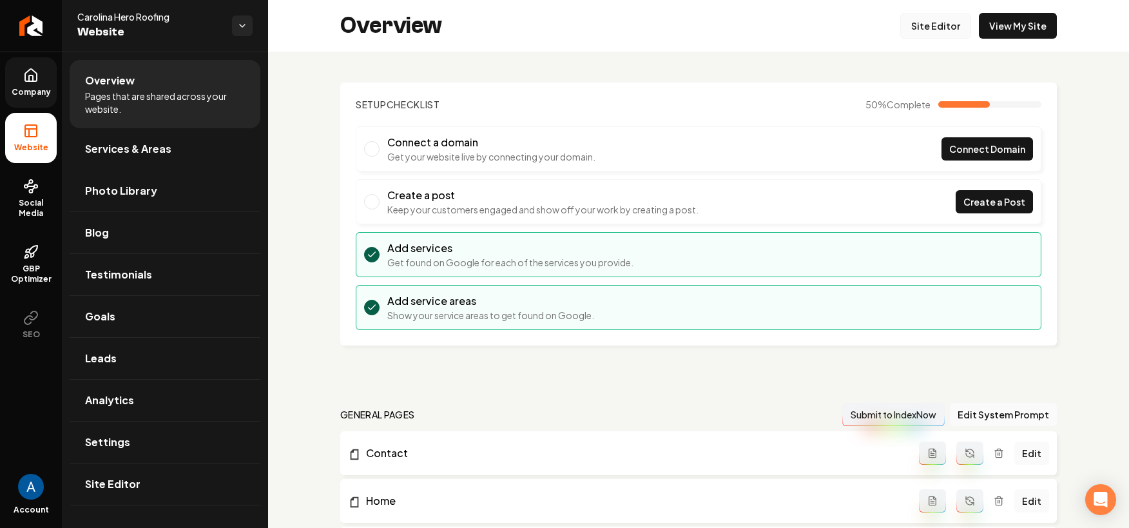
click at [928, 30] on link "Site Editor" at bounding box center [935, 26] width 71 height 26
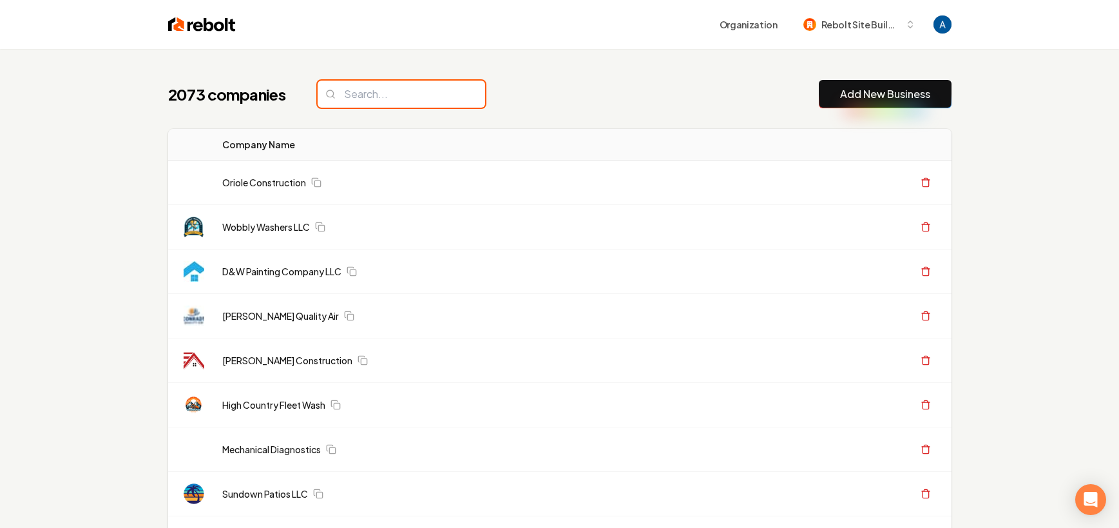
click at [395, 97] on input "search" at bounding box center [401, 94] width 167 height 27
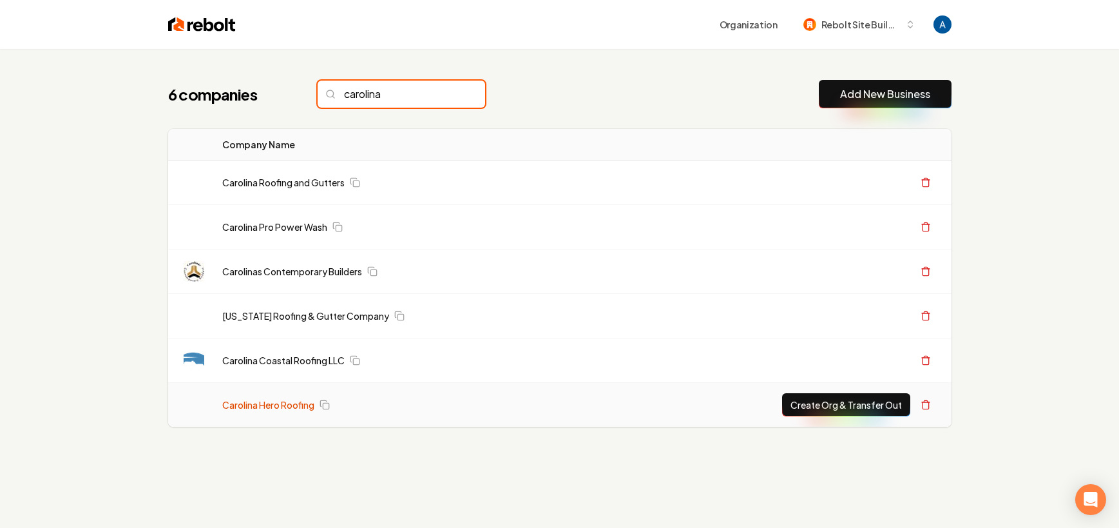
type input "carolina"
click at [262, 406] on link "Carolina Hero Roofing" at bounding box center [268, 404] width 92 height 13
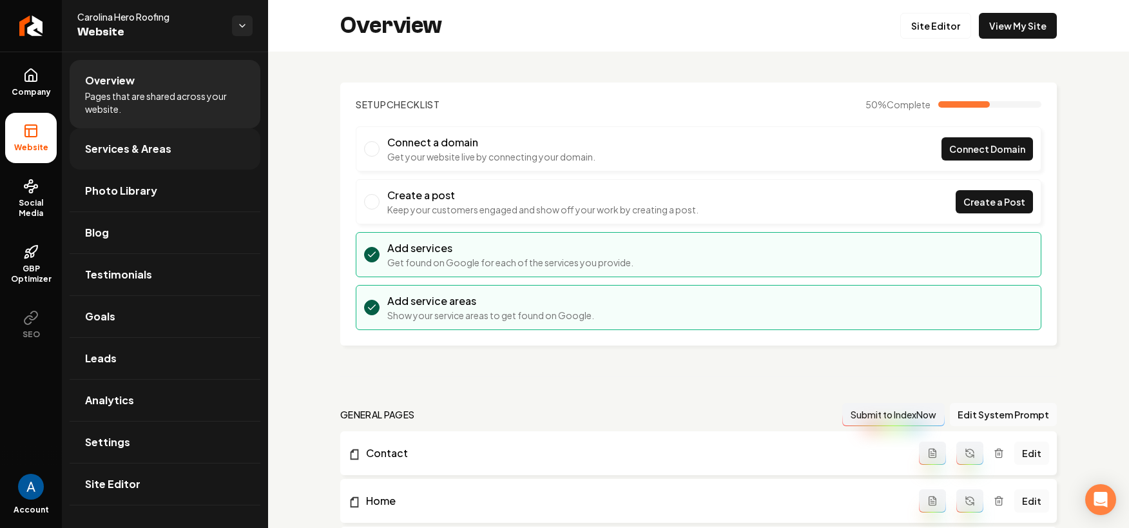
click at [144, 152] on span "Services & Areas" at bounding box center [128, 148] width 86 height 15
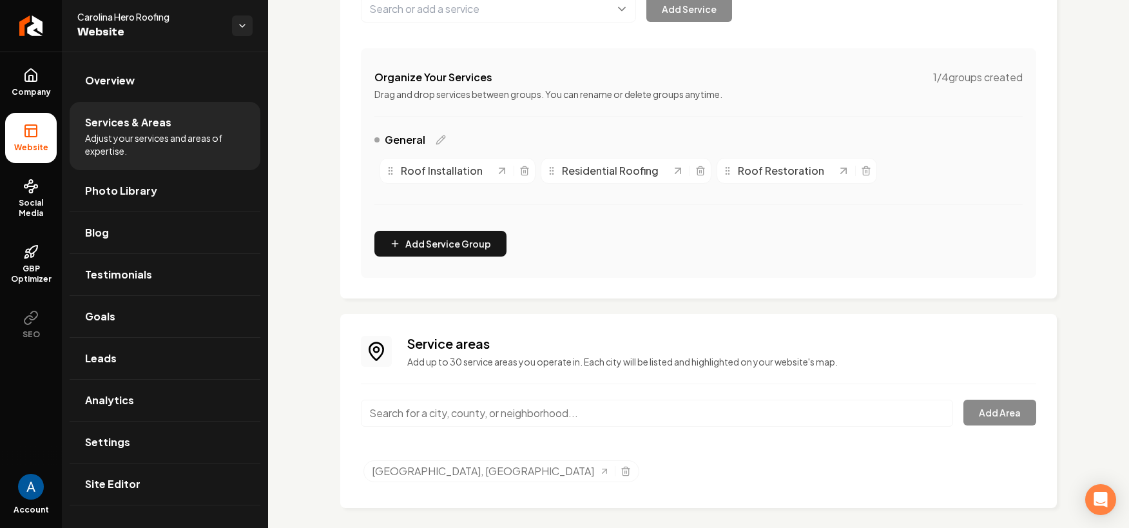
scroll to position [215, 0]
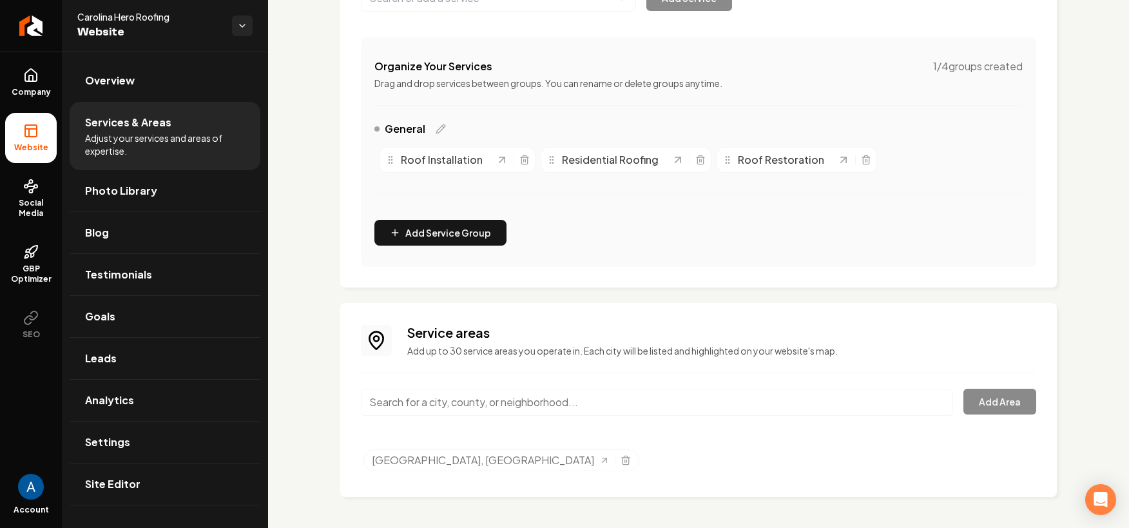
click at [526, 401] on input "Main content area" at bounding box center [657, 401] width 592 height 27
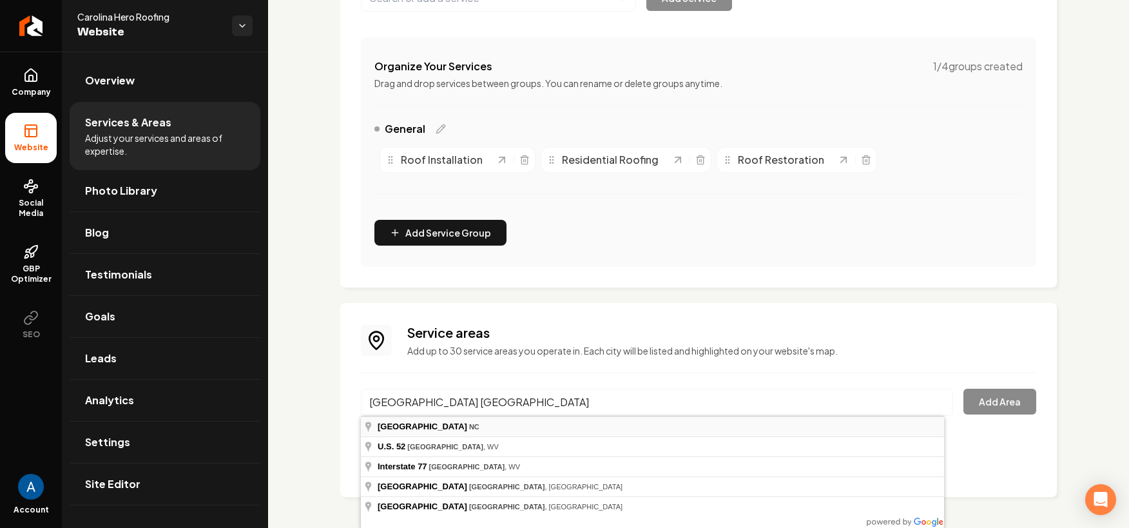
type input "Princeton, NC"
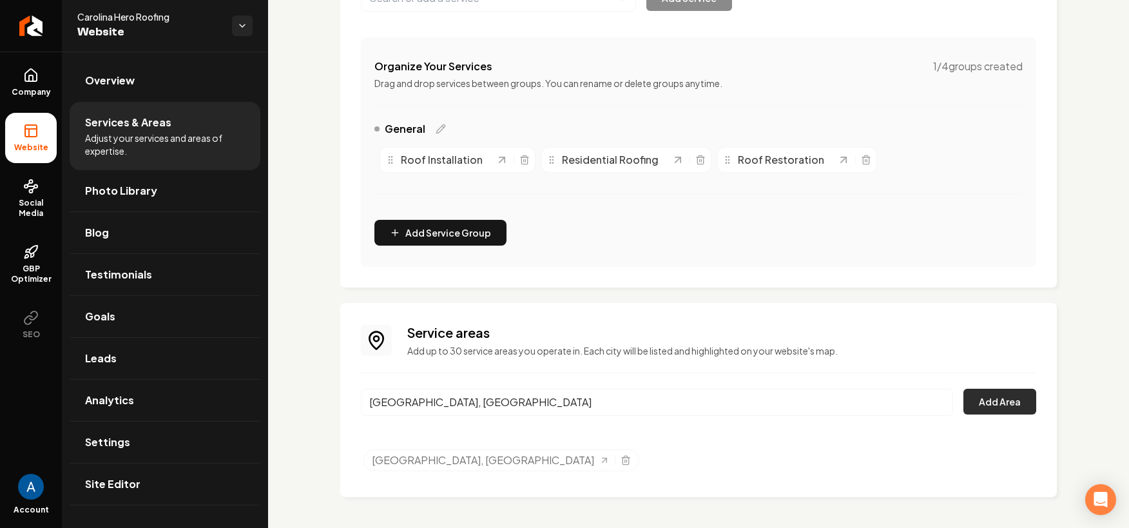
click at [982, 403] on button "Add Area" at bounding box center [999, 401] width 73 height 26
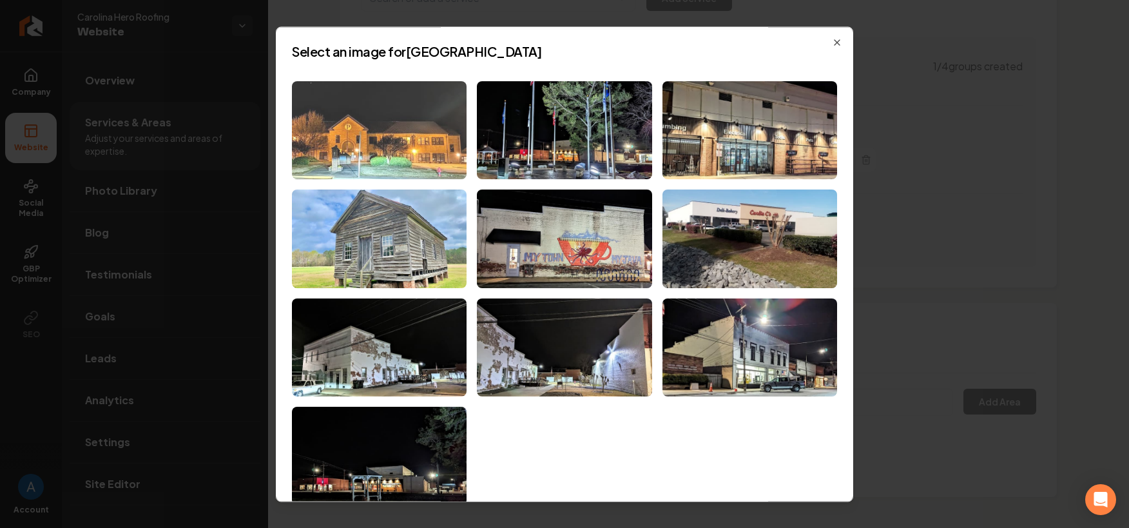
click at [368, 126] on img at bounding box center [379, 130] width 175 height 99
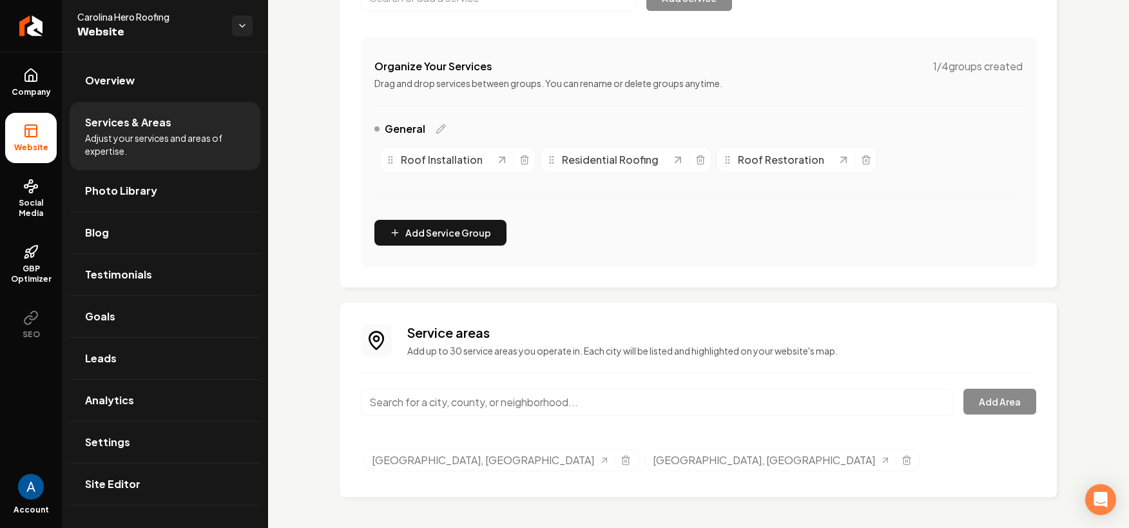
click at [479, 406] on input "Main content area" at bounding box center [657, 401] width 592 height 27
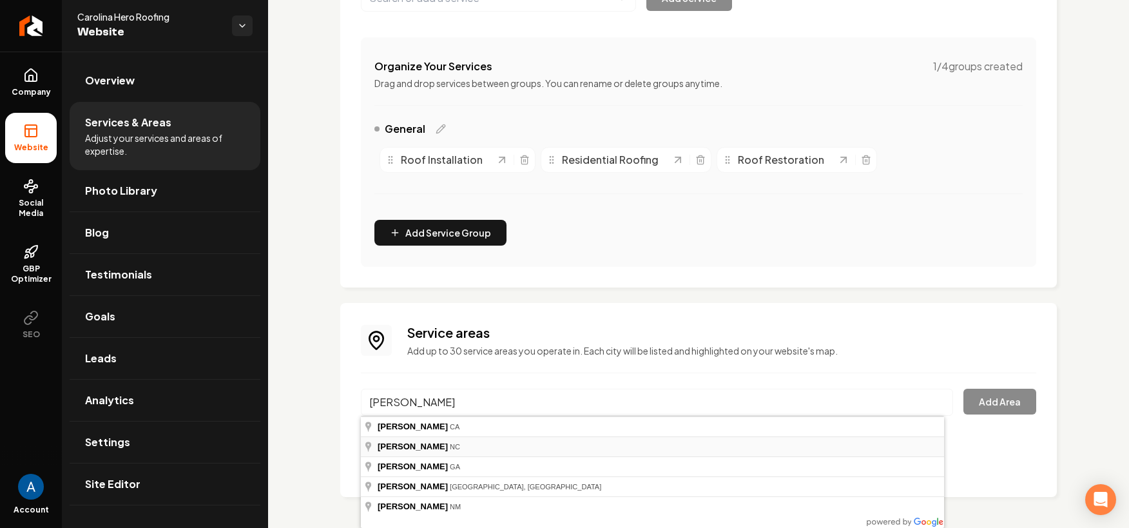
type input "Clayton, NC"
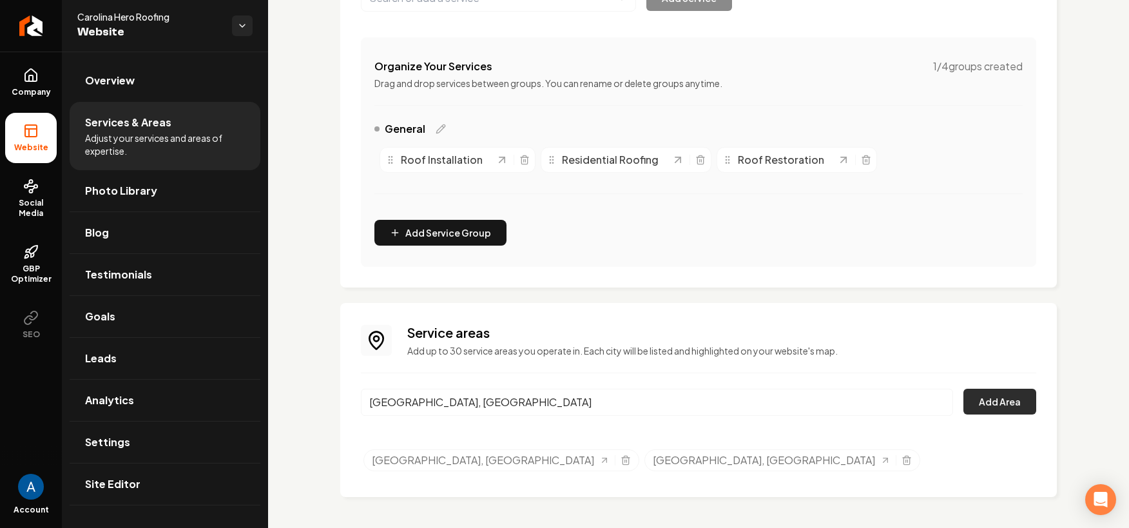
click at [963, 406] on button "Add Area" at bounding box center [999, 401] width 73 height 26
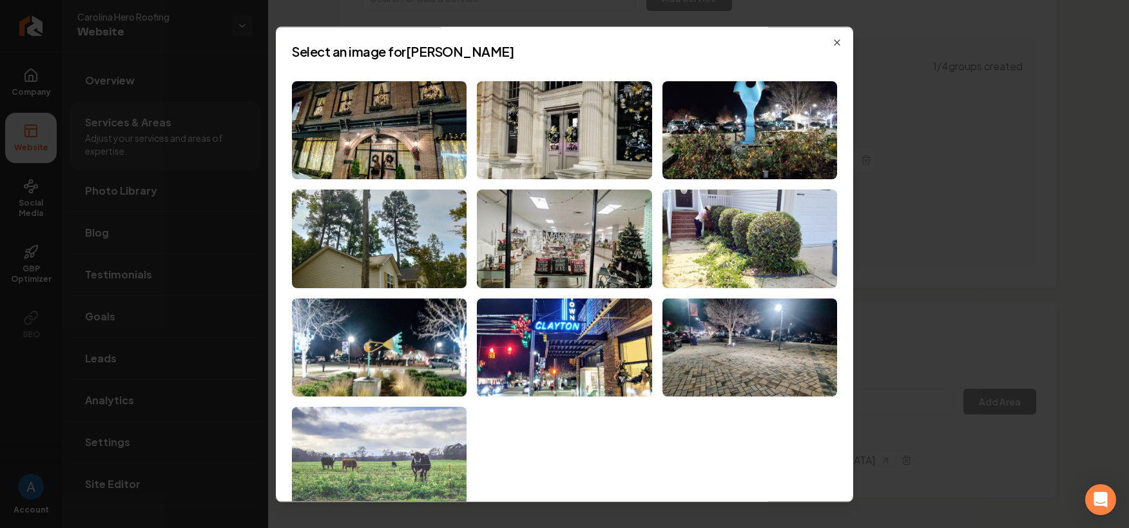
click at [410, 441] on img at bounding box center [379, 456] width 175 height 99
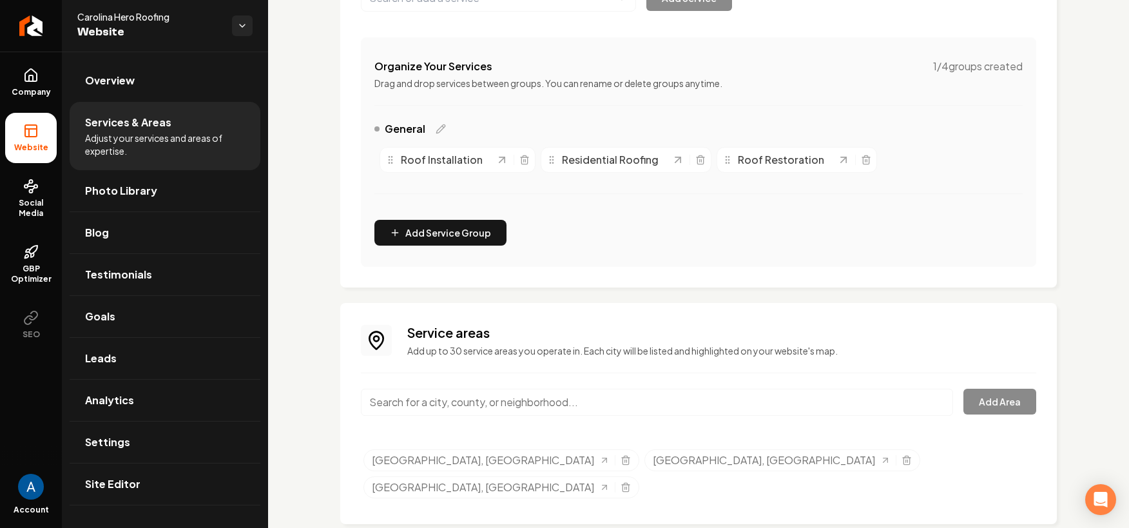
click at [528, 400] on input "Main content area" at bounding box center [657, 401] width 592 height 27
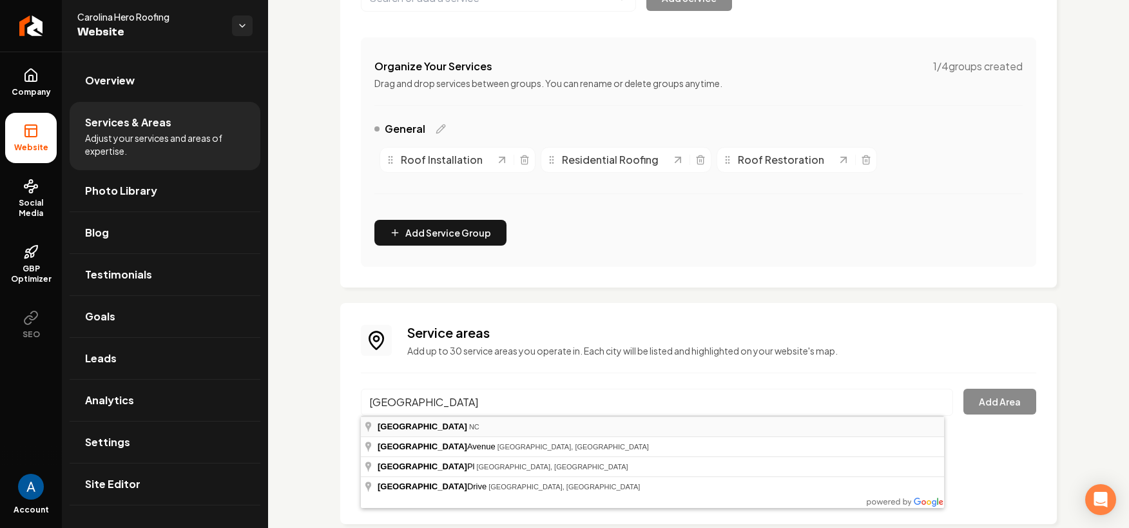
type input "Raleigh, NC"
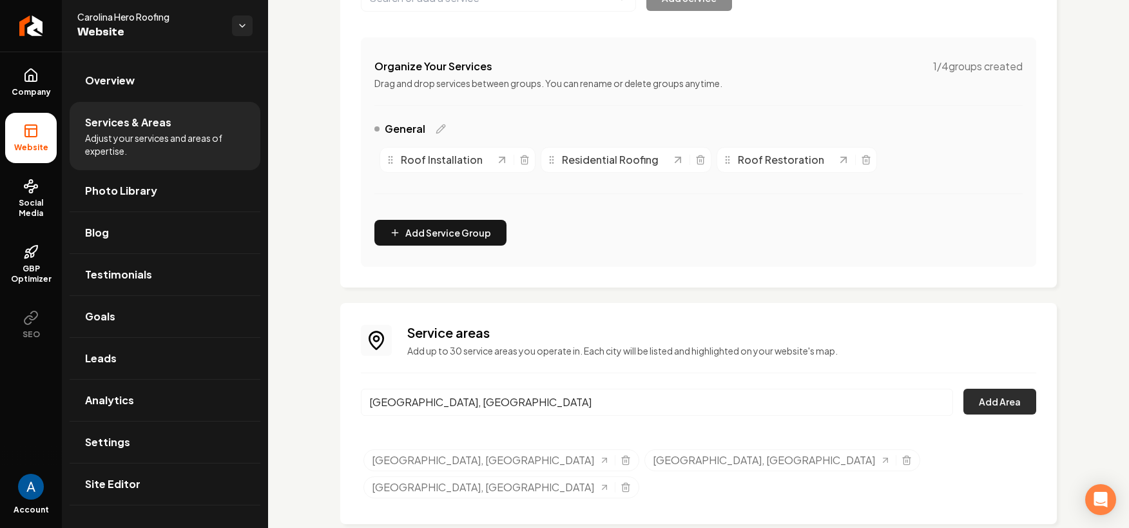
click at [975, 394] on button "Add Area" at bounding box center [999, 401] width 73 height 26
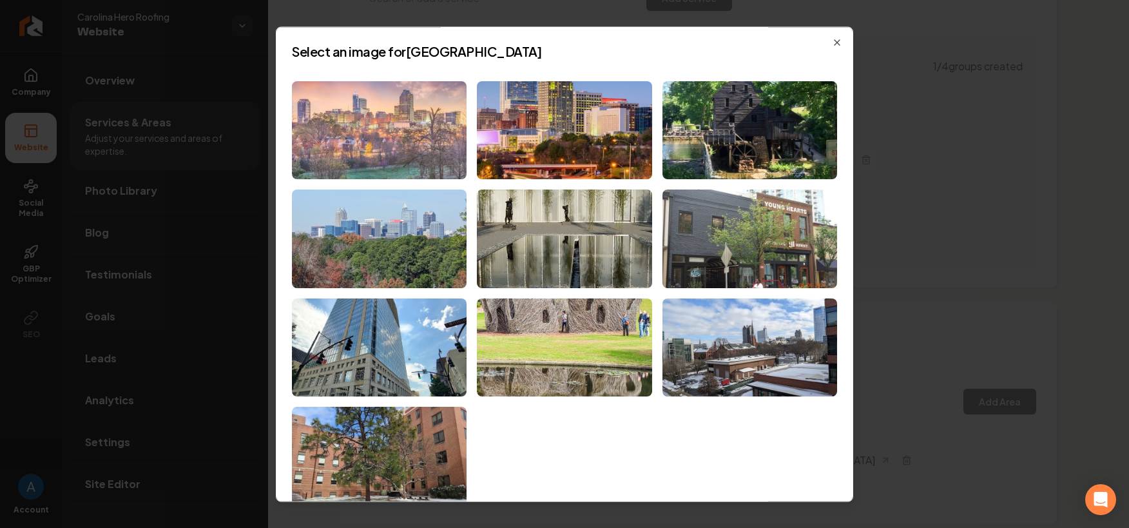
click at [403, 135] on img at bounding box center [379, 130] width 175 height 99
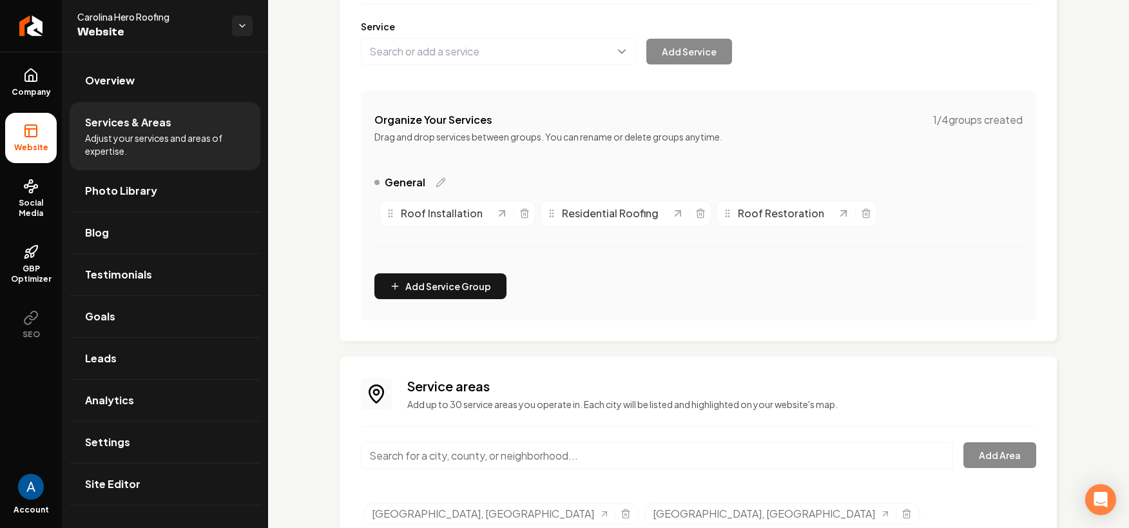
scroll to position [0, 0]
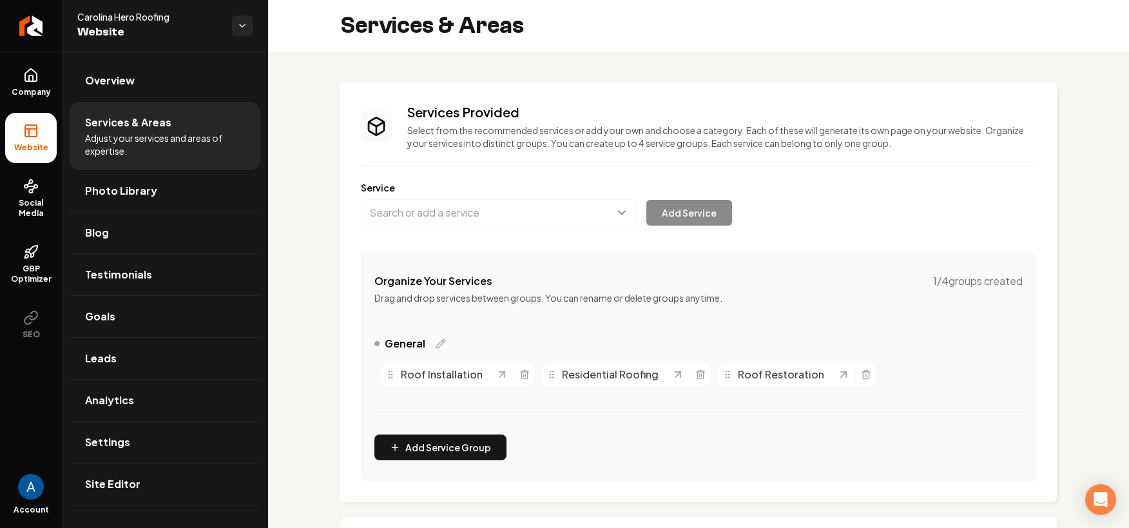
click at [32, 140] on li "Website" at bounding box center [31, 138] width 52 height 50
click at [32, 138] on icon at bounding box center [30, 130] width 15 height 15
click at [113, 70] on link "Overview" at bounding box center [165, 80] width 191 height 41
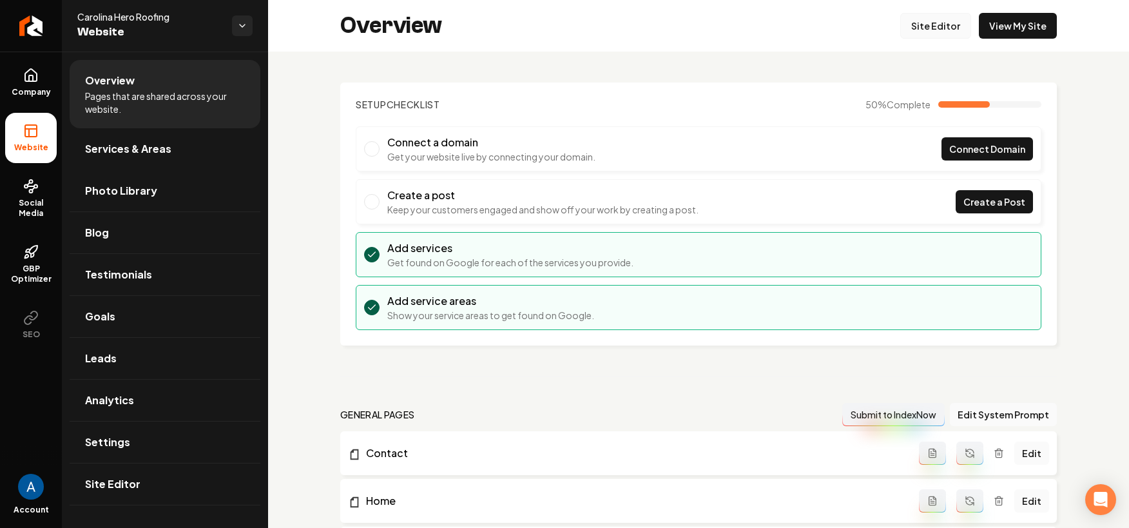
click at [918, 23] on link "Site Editor" at bounding box center [935, 26] width 71 height 26
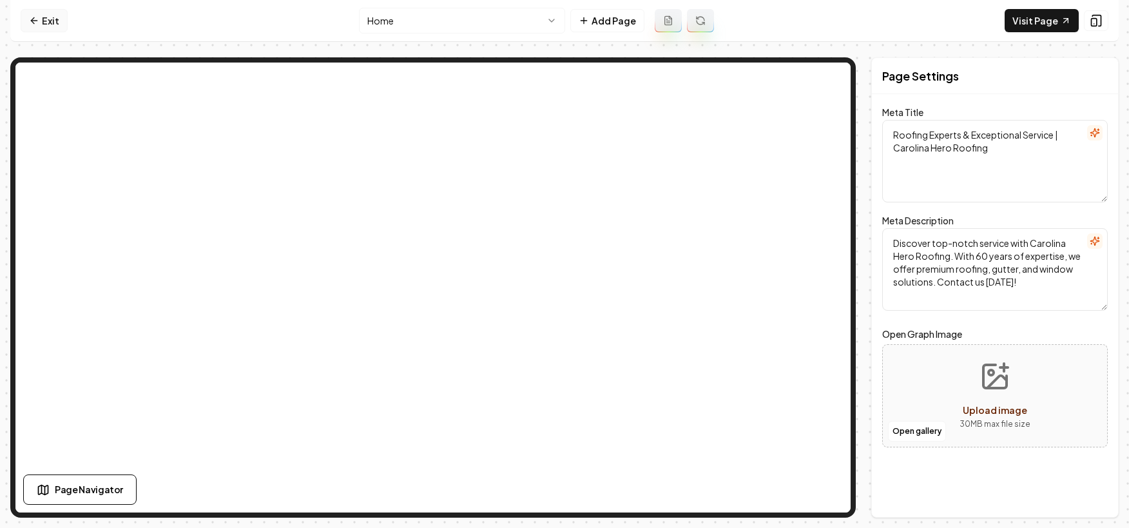
click at [56, 23] on link "Exit" at bounding box center [44, 20] width 47 height 23
